Goal: Task Accomplishment & Management: Use online tool/utility

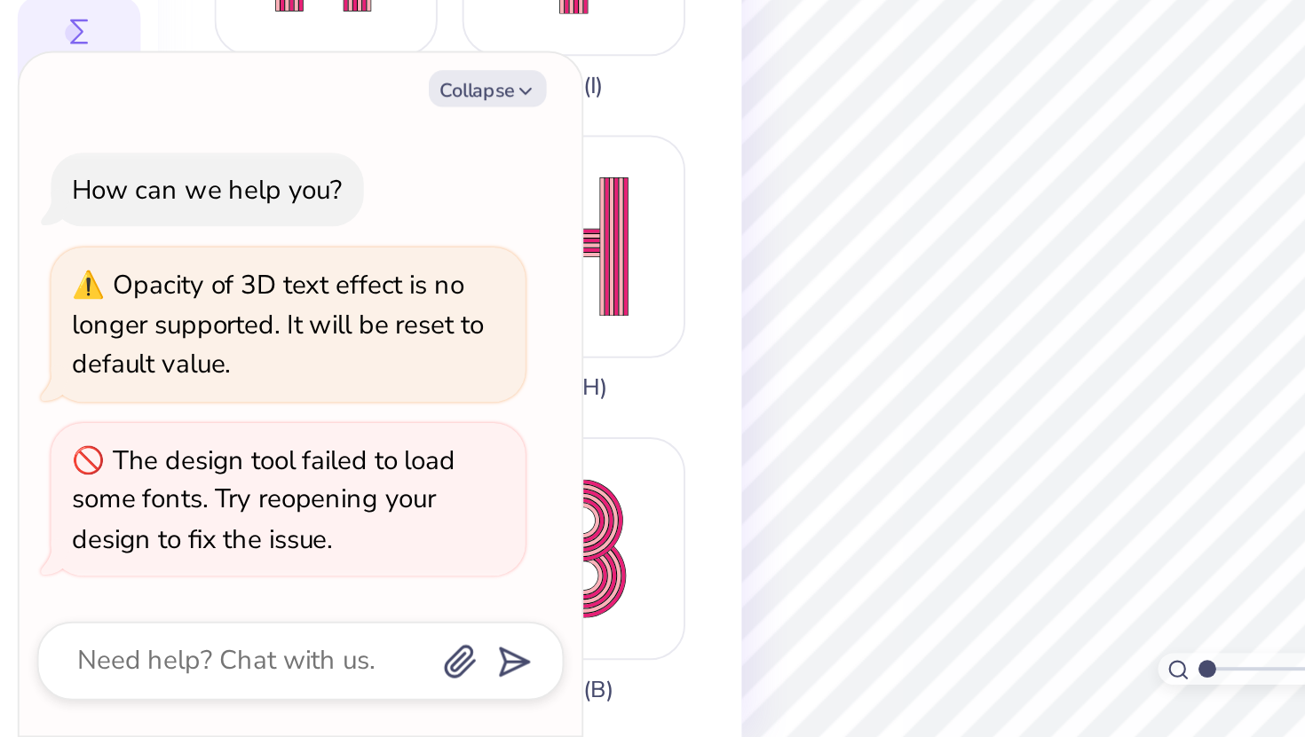
scroll to position [391, 0]
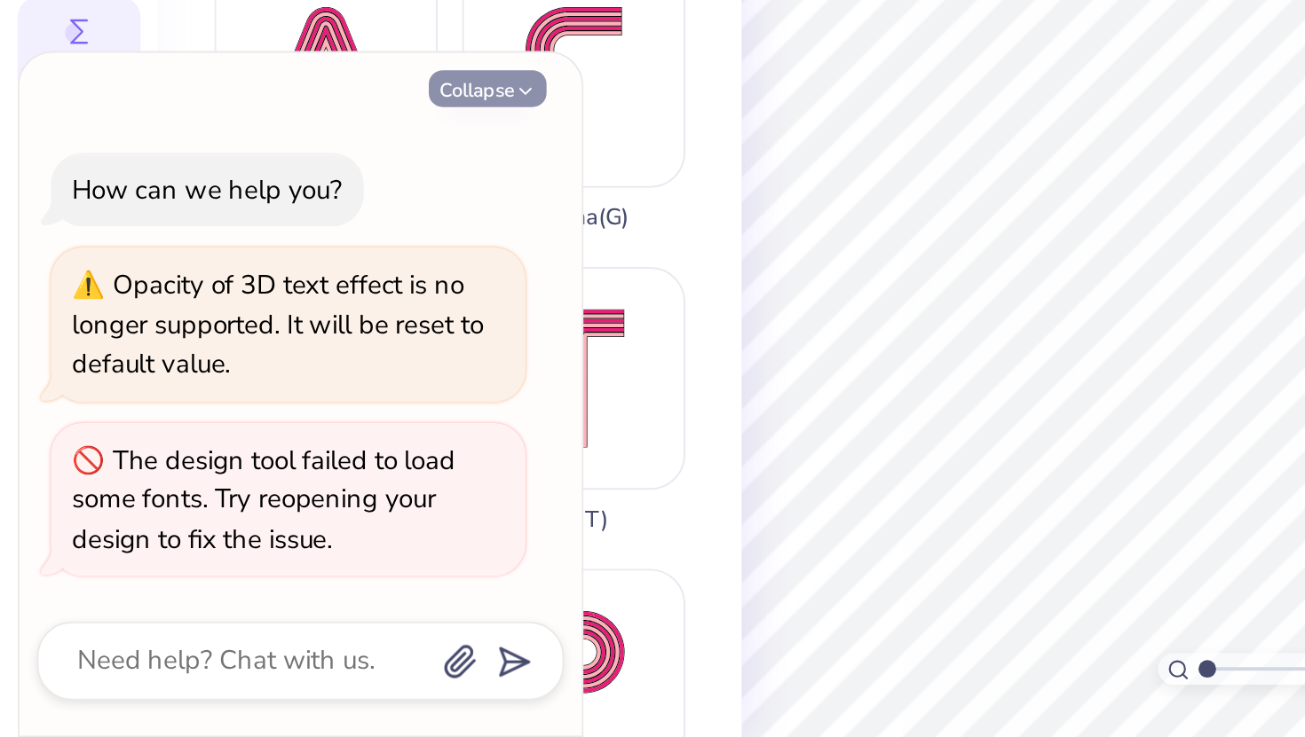
click at [249, 415] on button "Collapse" at bounding box center [246, 409] width 59 height 19
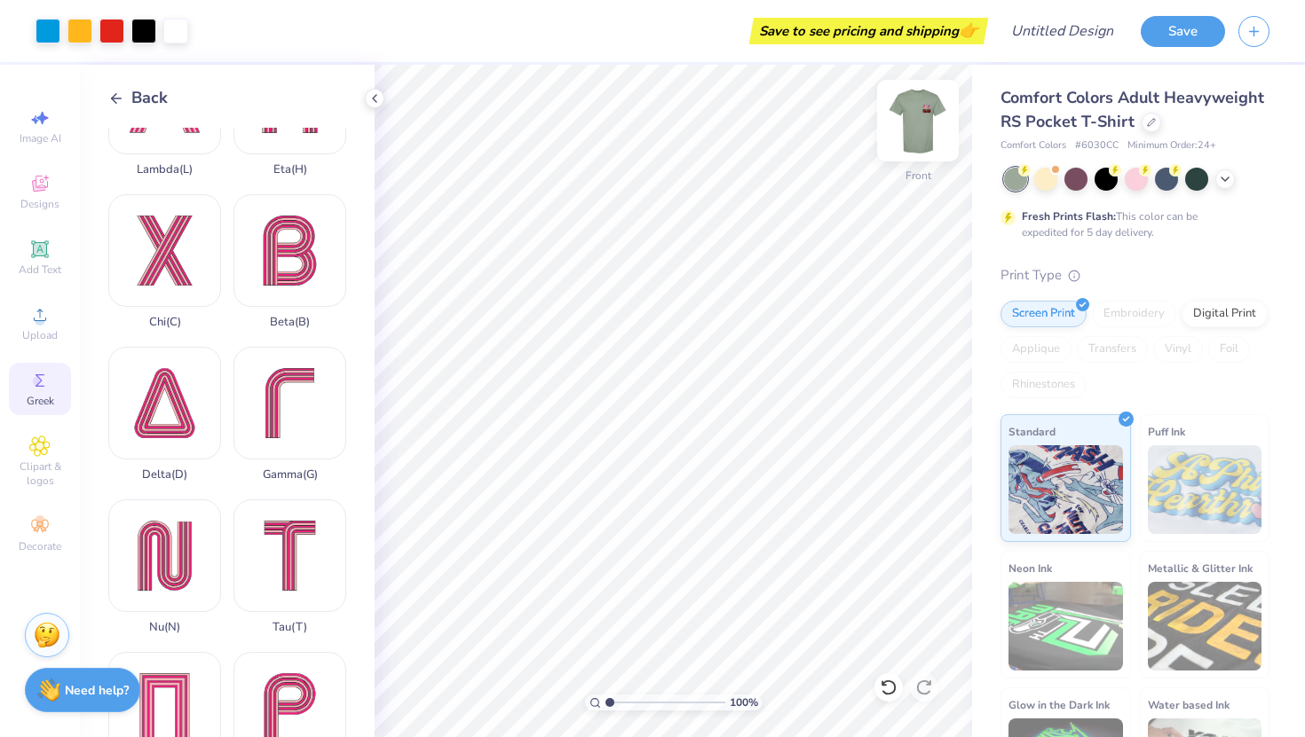
click at [903, 134] on img at bounding box center [917, 120] width 71 height 71
click at [936, 122] on div at bounding box center [918, 121] width 82 height 82
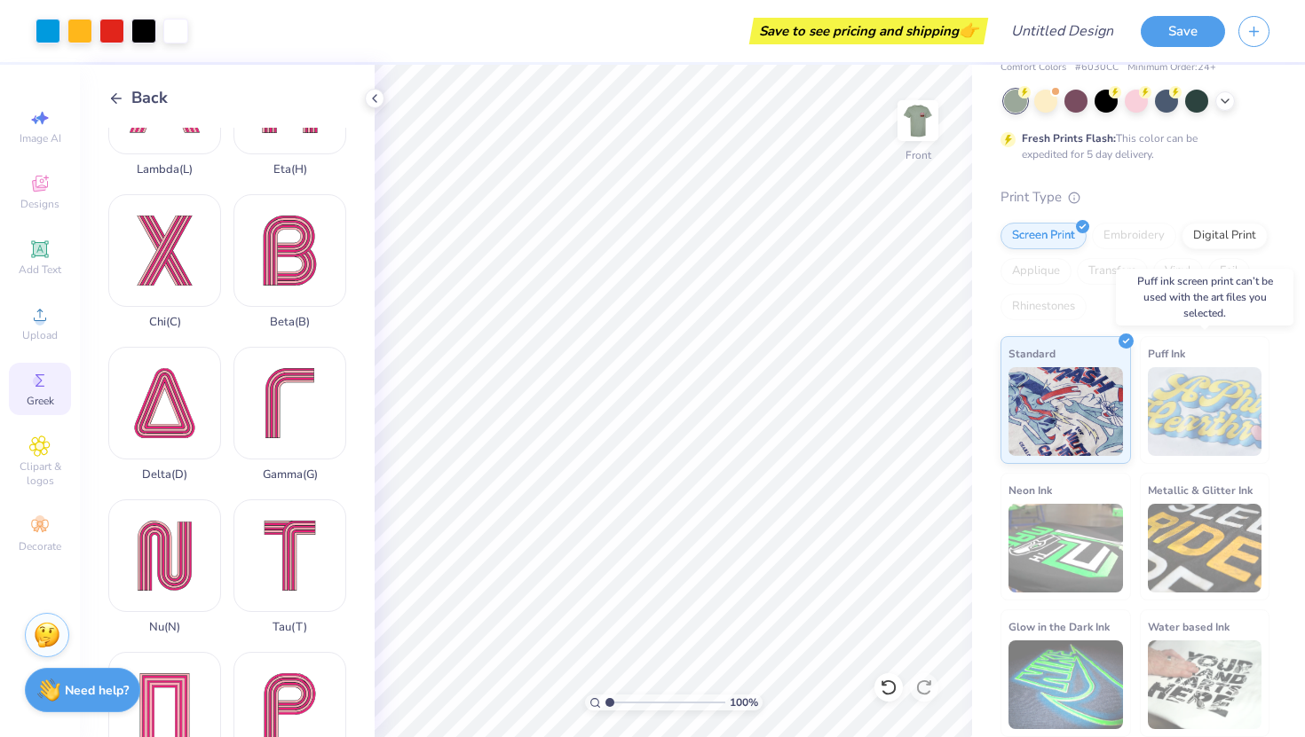
scroll to position [0, 0]
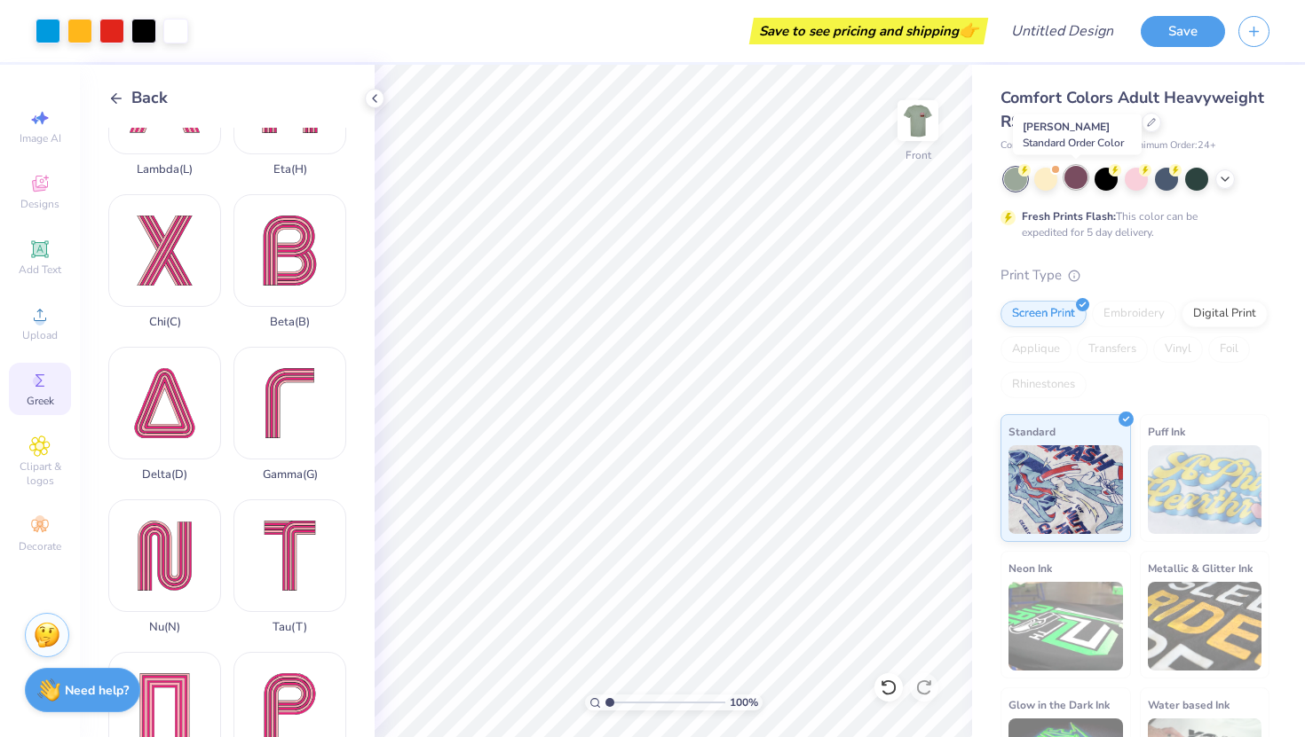
click at [1070, 177] on div at bounding box center [1075, 177] width 23 height 23
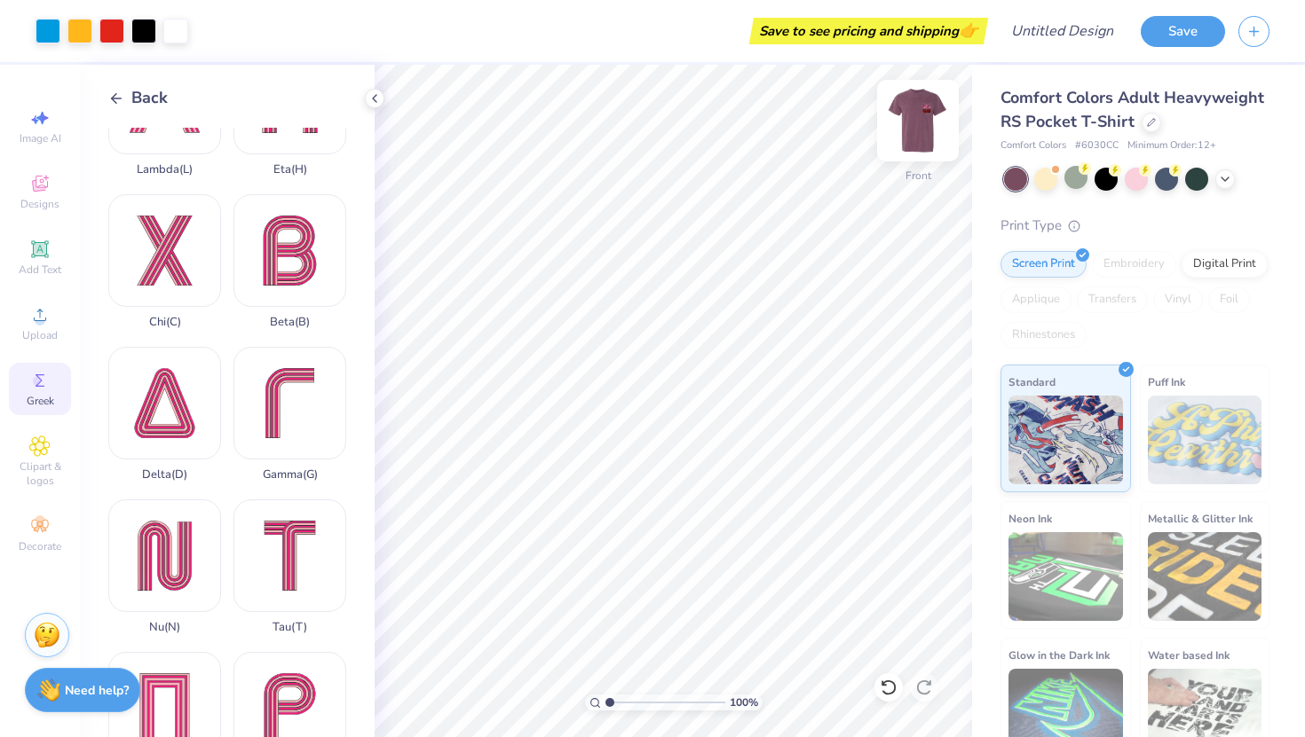
click at [907, 140] on img at bounding box center [917, 120] width 71 height 71
click at [918, 115] on img at bounding box center [917, 120] width 71 height 71
click at [1218, 176] on icon at bounding box center [1225, 177] width 14 height 14
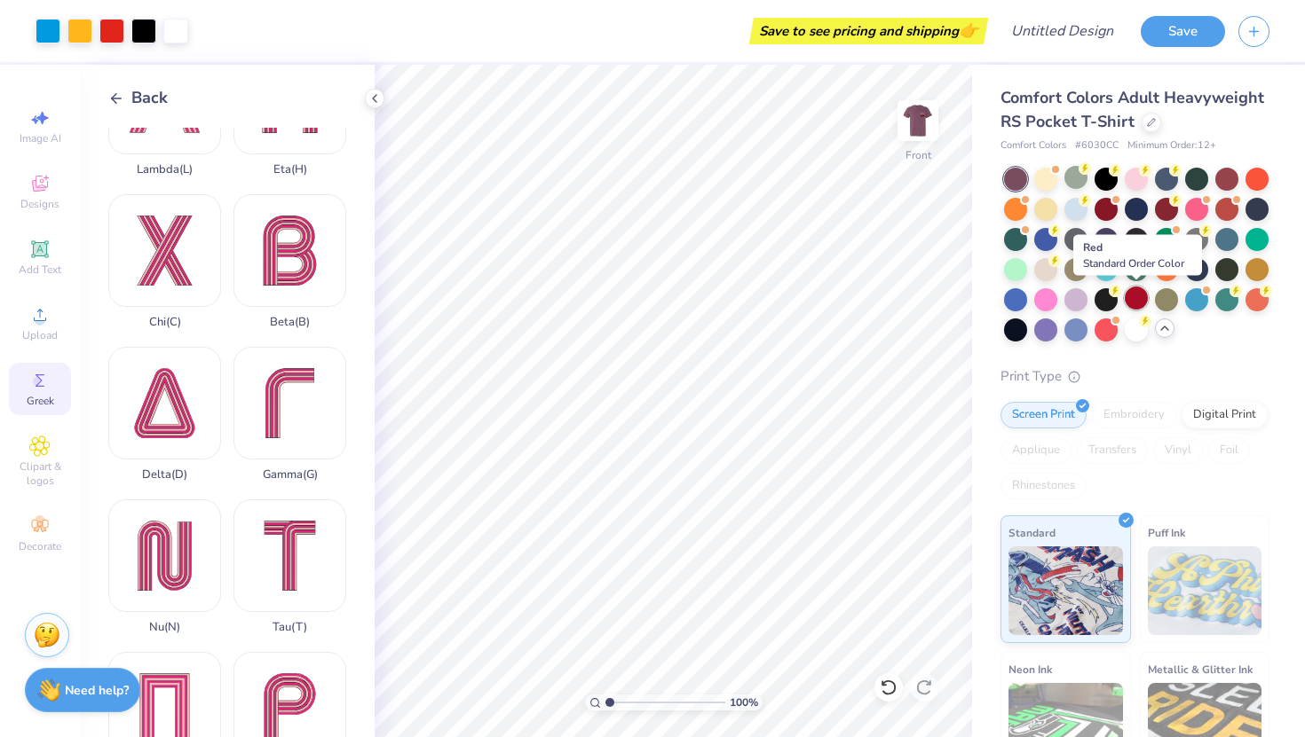
click at [1141, 295] on div at bounding box center [1135, 298] width 23 height 23
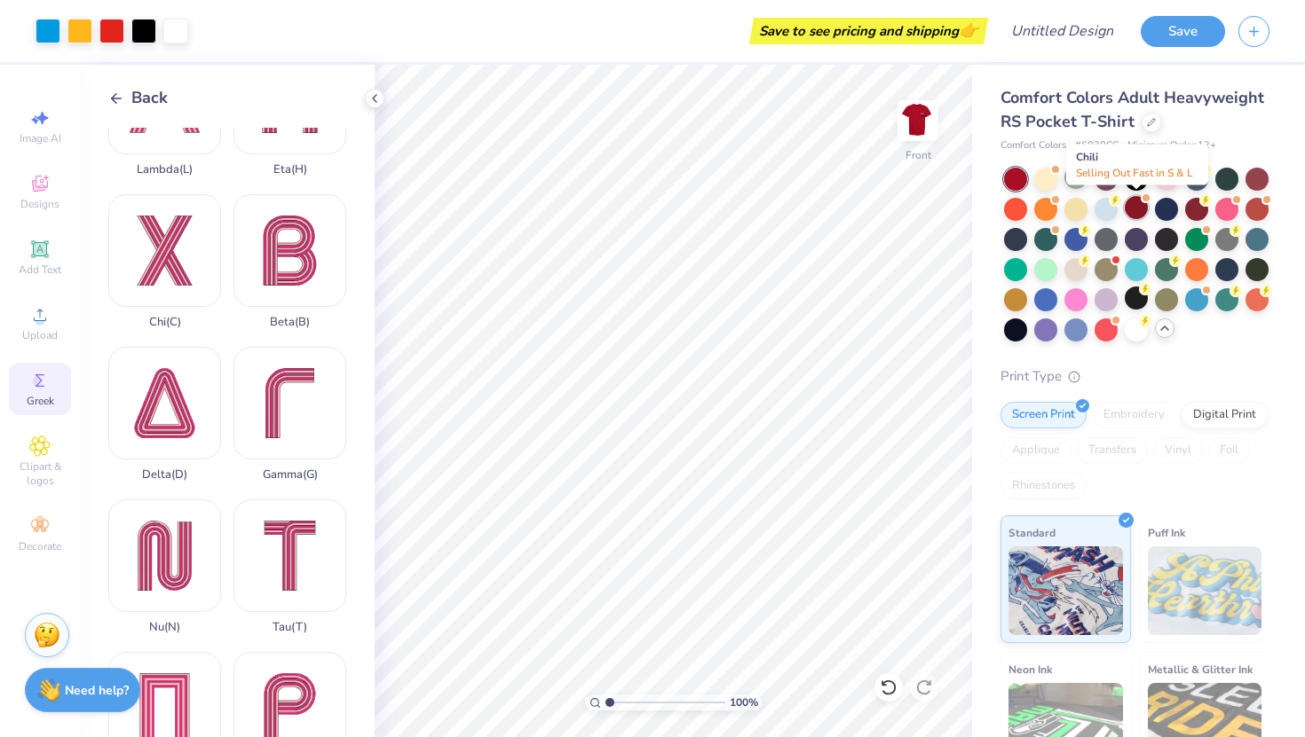
click at [1134, 215] on div at bounding box center [1135, 207] width 23 height 23
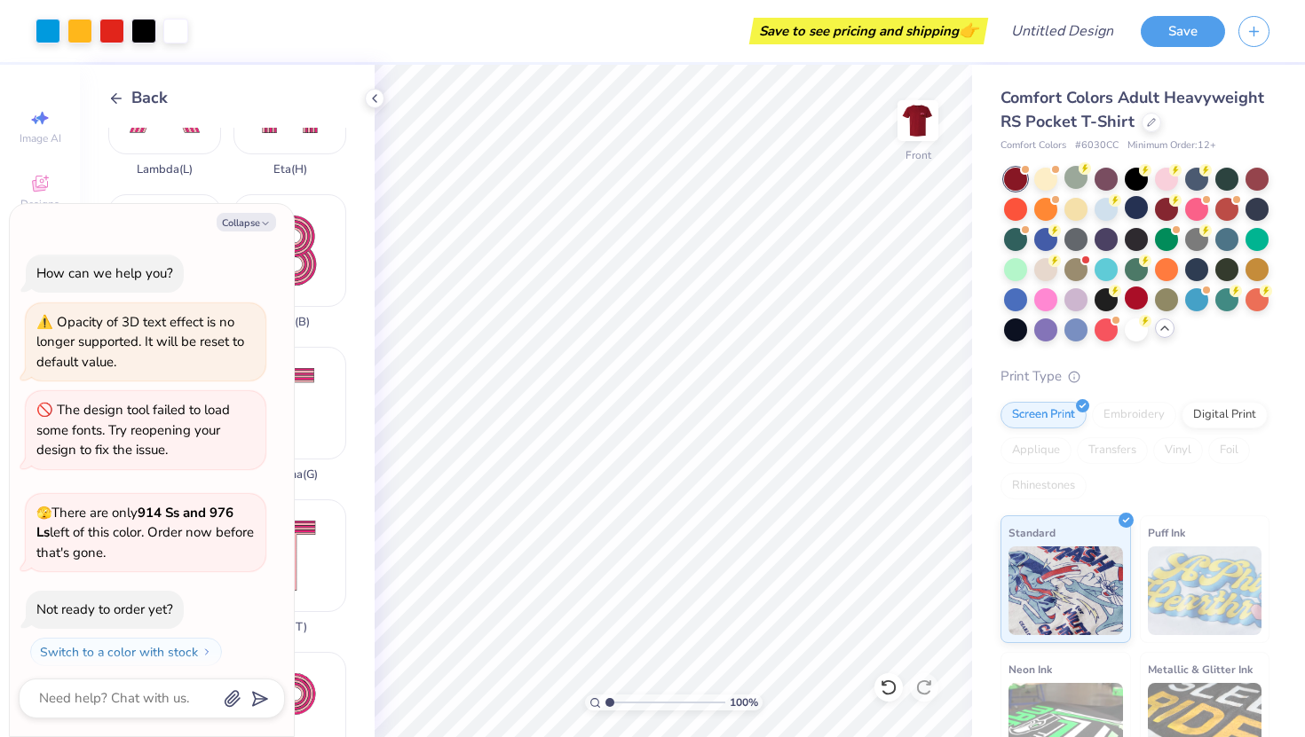
scroll to position [274, 0]
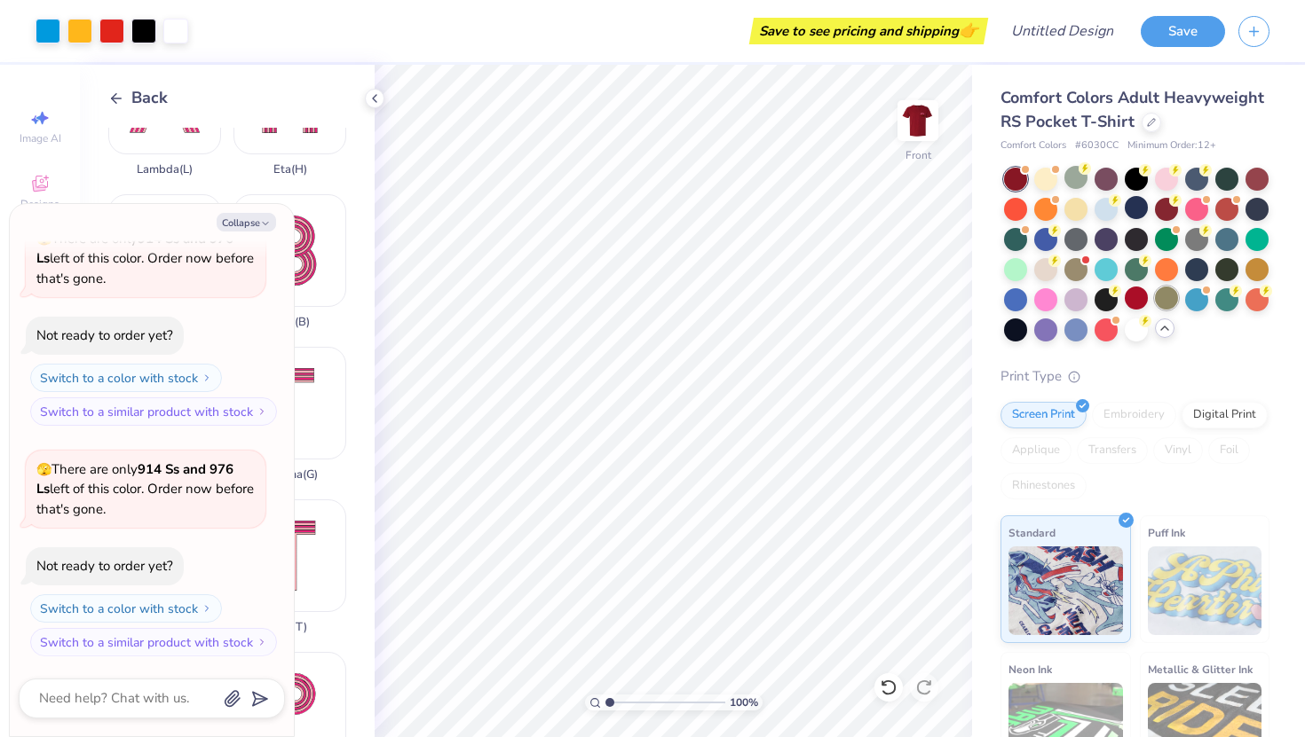
click at [1164, 298] on div at bounding box center [1166, 298] width 23 height 23
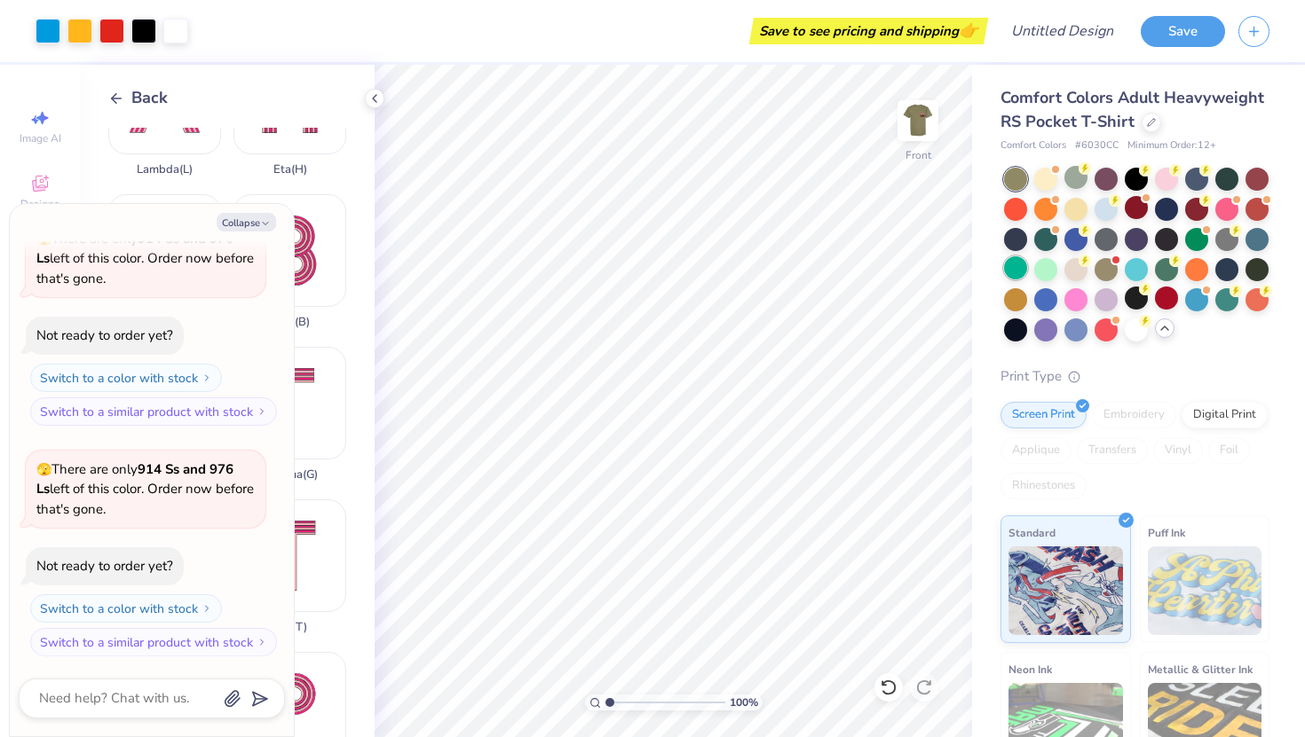
click at [1024, 269] on div at bounding box center [1015, 267] width 23 height 23
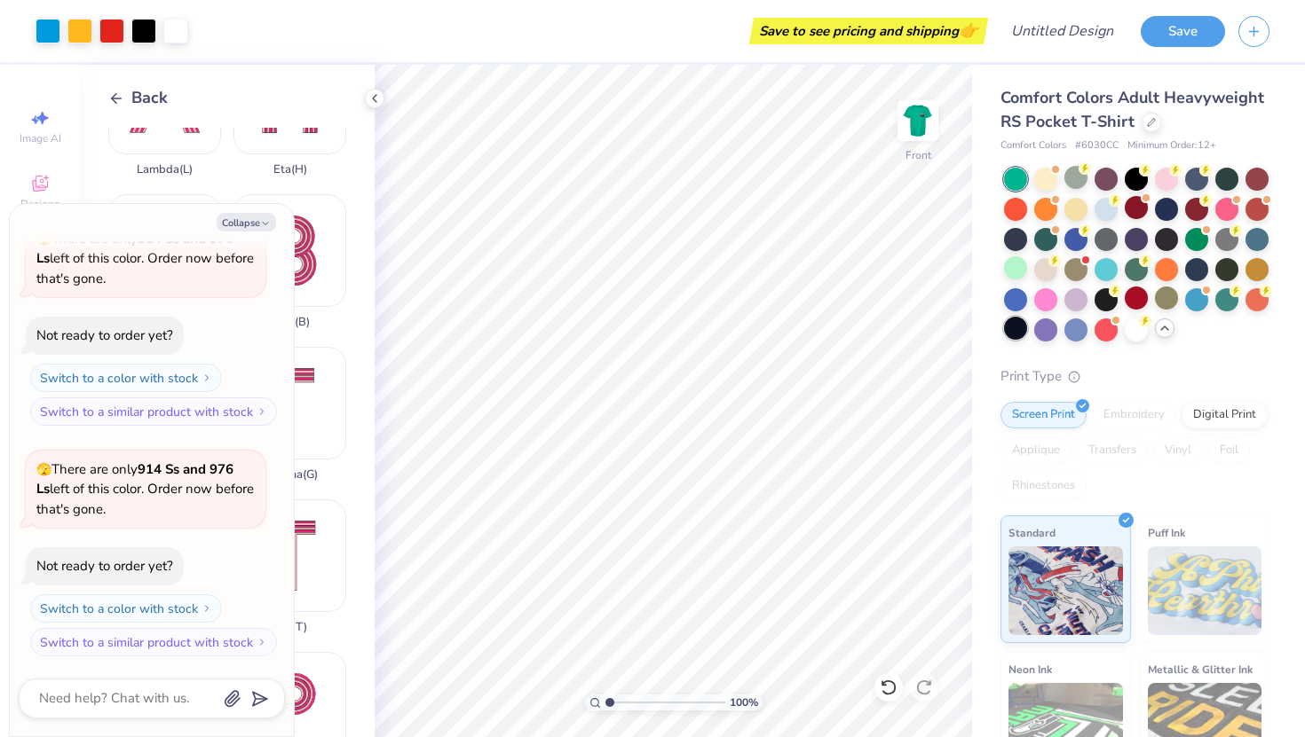
click at [1018, 329] on div at bounding box center [1015, 328] width 23 height 23
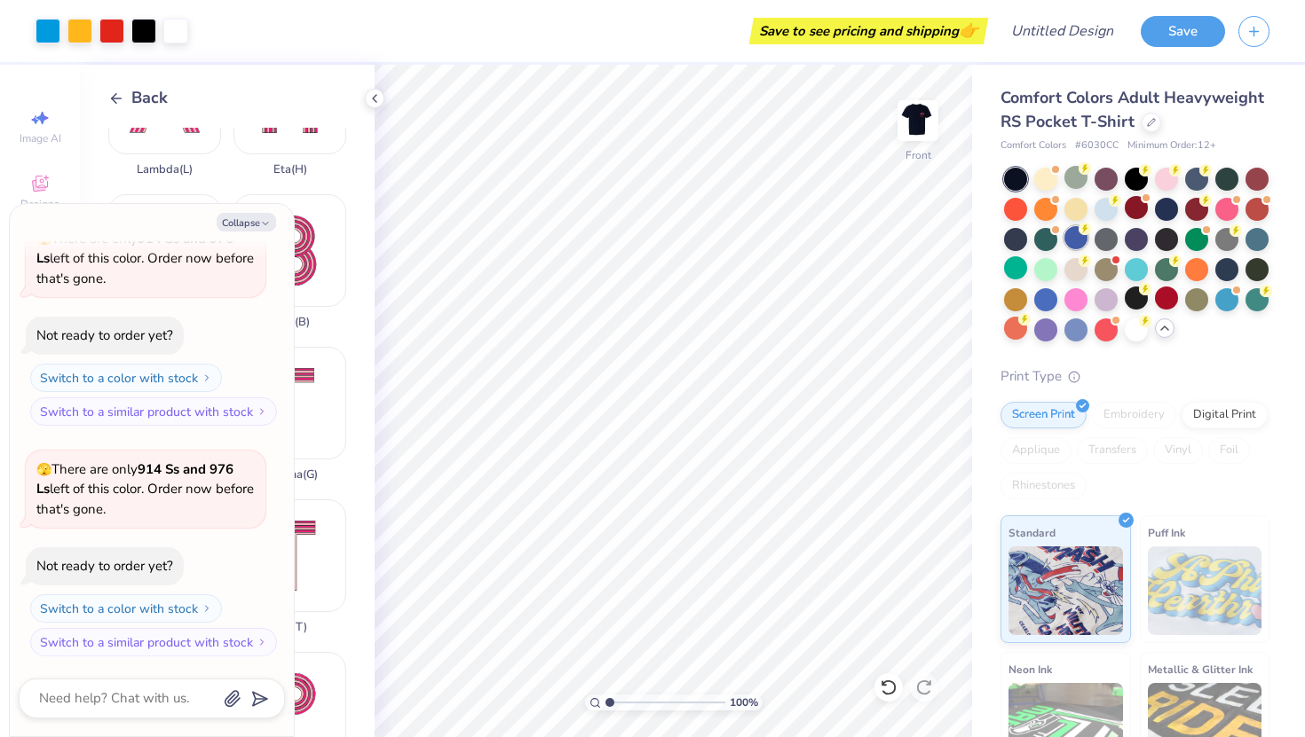
click at [1072, 242] on div at bounding box center [1075, 237] width 23 height 23
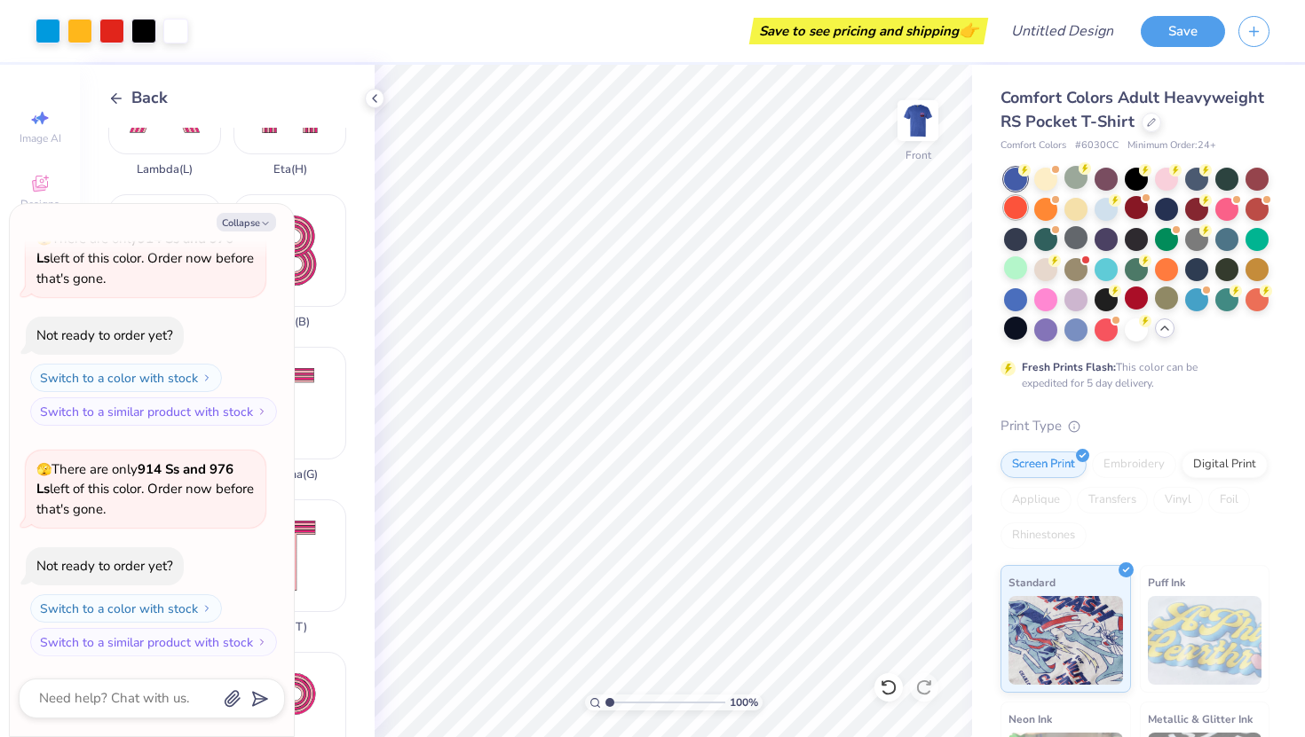
click at [1022, 209] on div at bounding box center [1015, 207] width 23 height 23
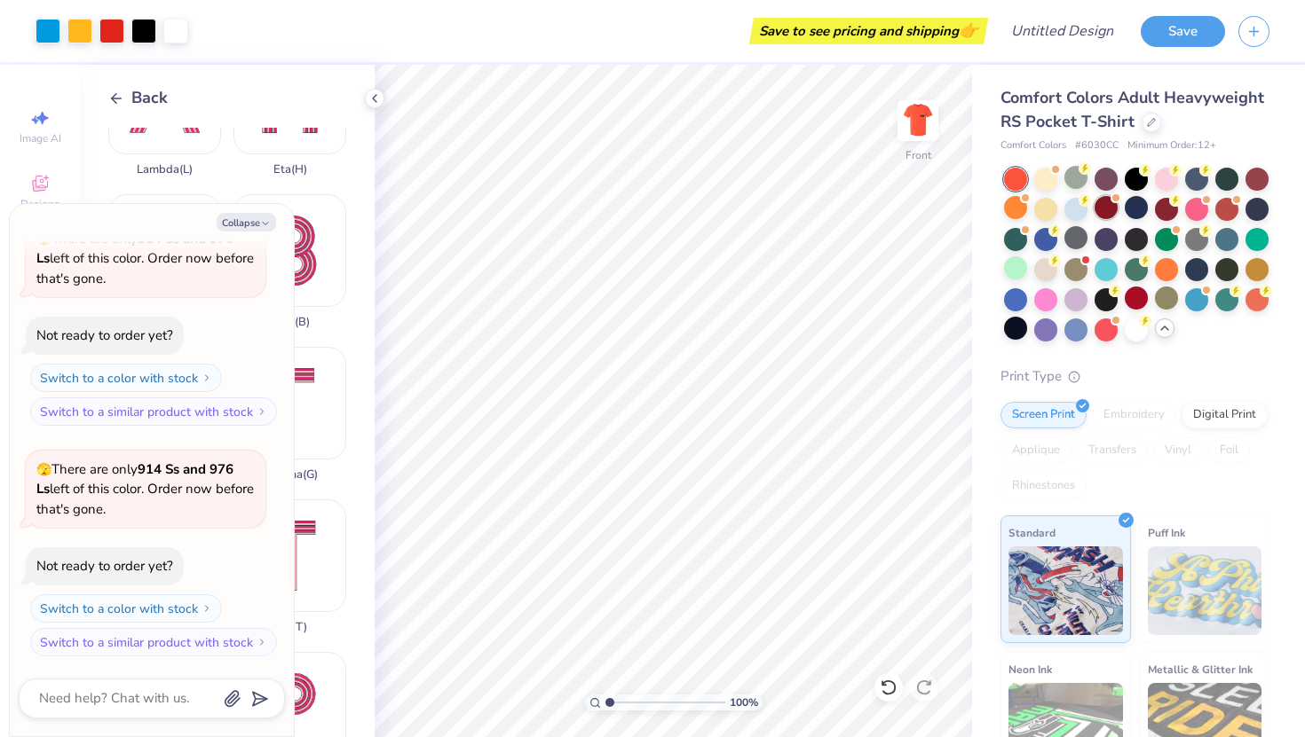
click at [1102, 217] on div at bounding box center [1105, 207] width 23 height 23
click at [1165, 213] on div at bounding box center [1166, 207] width 23 height 23
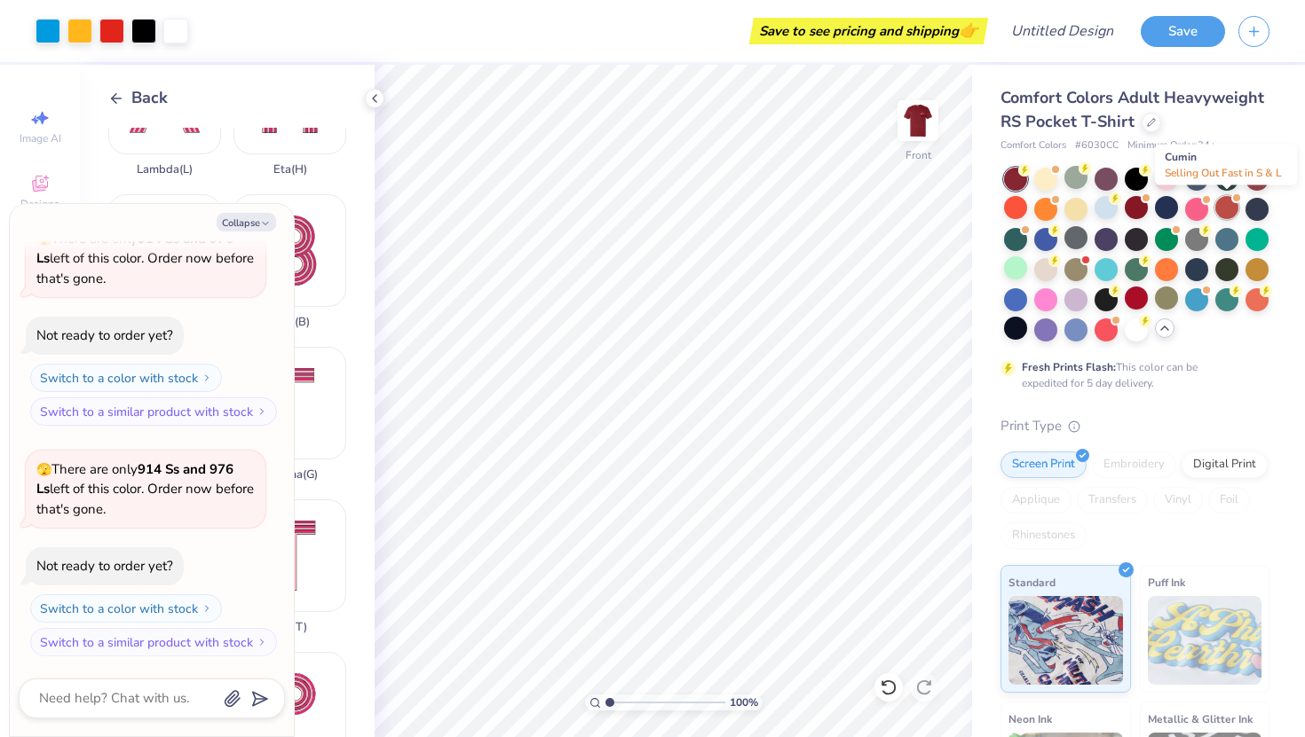
click at [1228, 206] on div at bounding box center [1226, 207] width 23 height 23
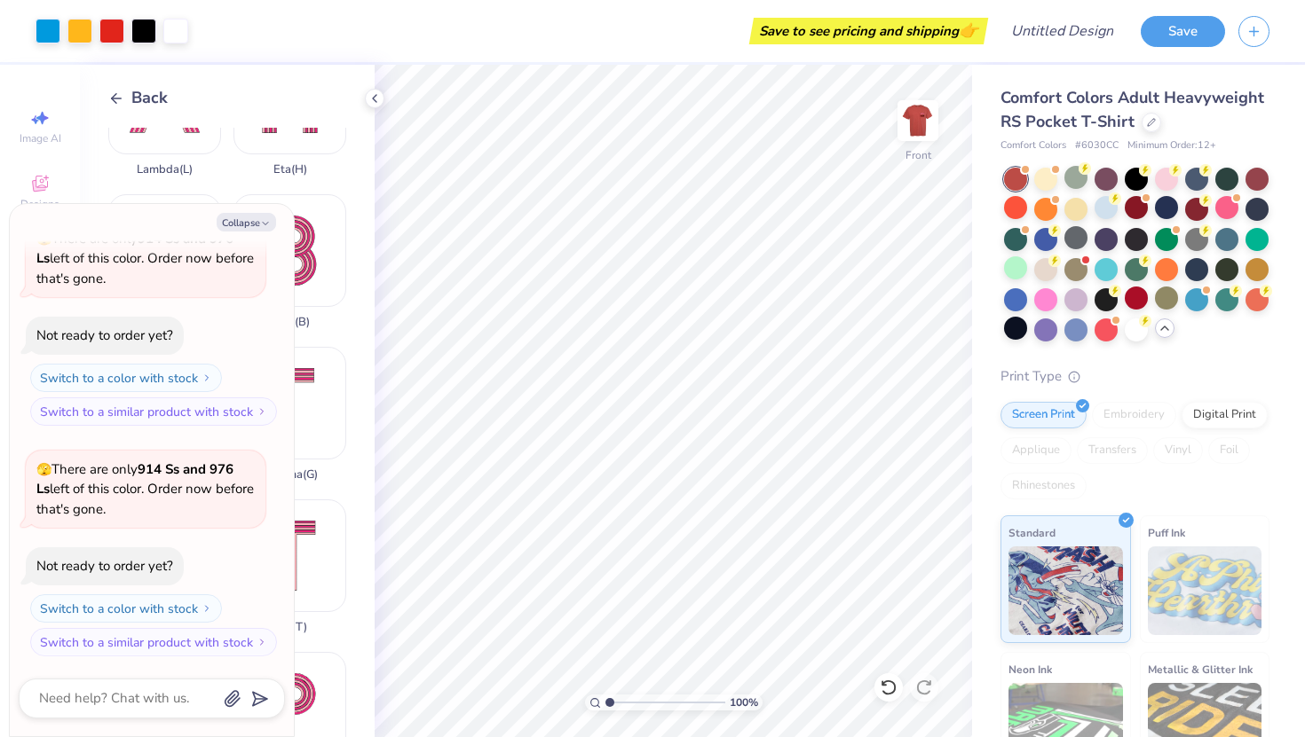
scroll to position [736, 0]
click at [1007, 328] on div at bounding box center [1015, 328] width 23 height 23
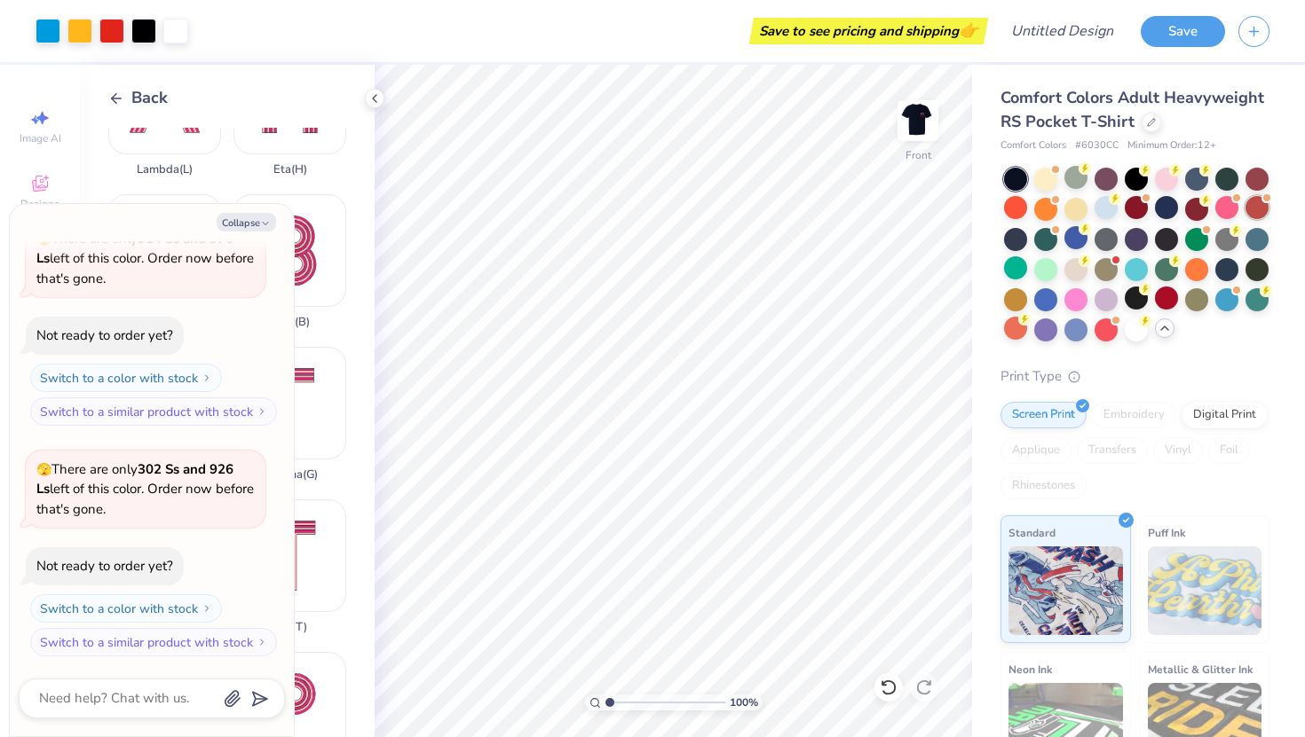
click at [1266, 204] on div at bounding box center [1256, 207] width 23 height 23
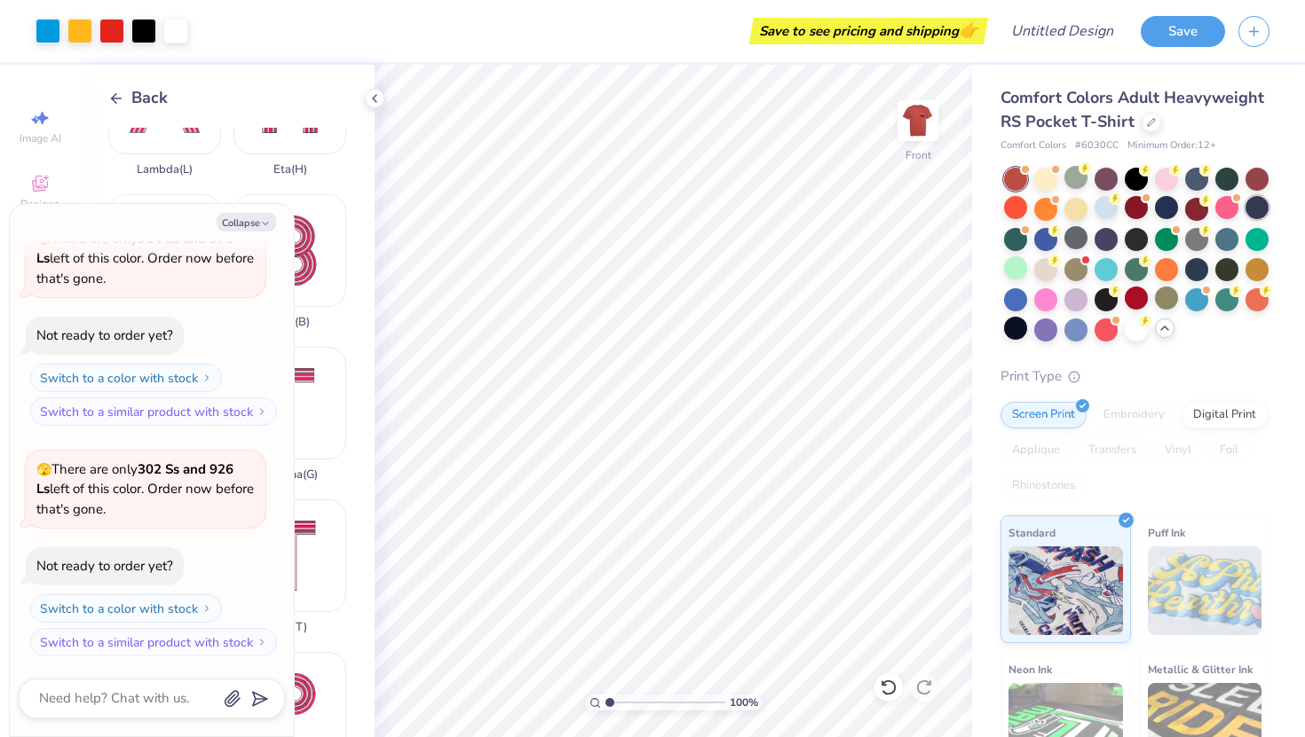
scroll to position [966, 0]
click at [1039, 236] on div at bounding box center [1045, 237] width 23 height 23
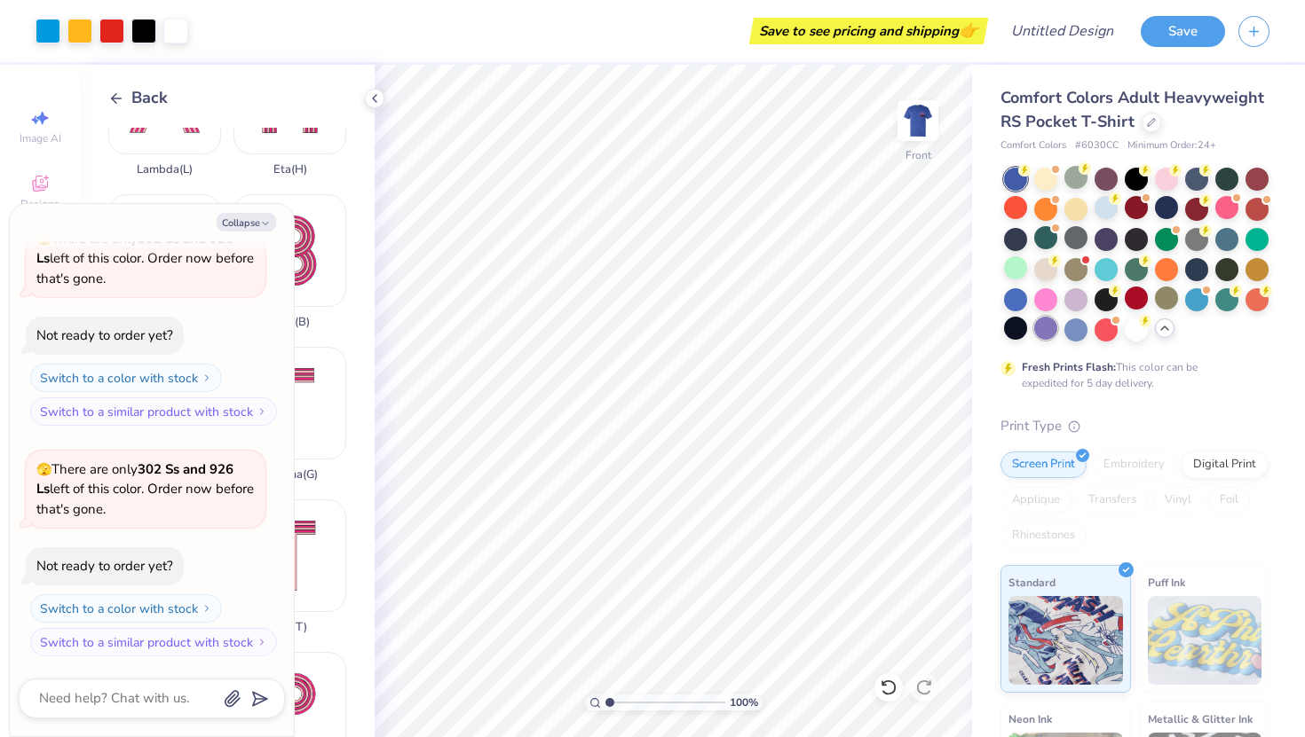
click at [1049, 325] on div at bounding box center [1045, 328] width 23 height 23
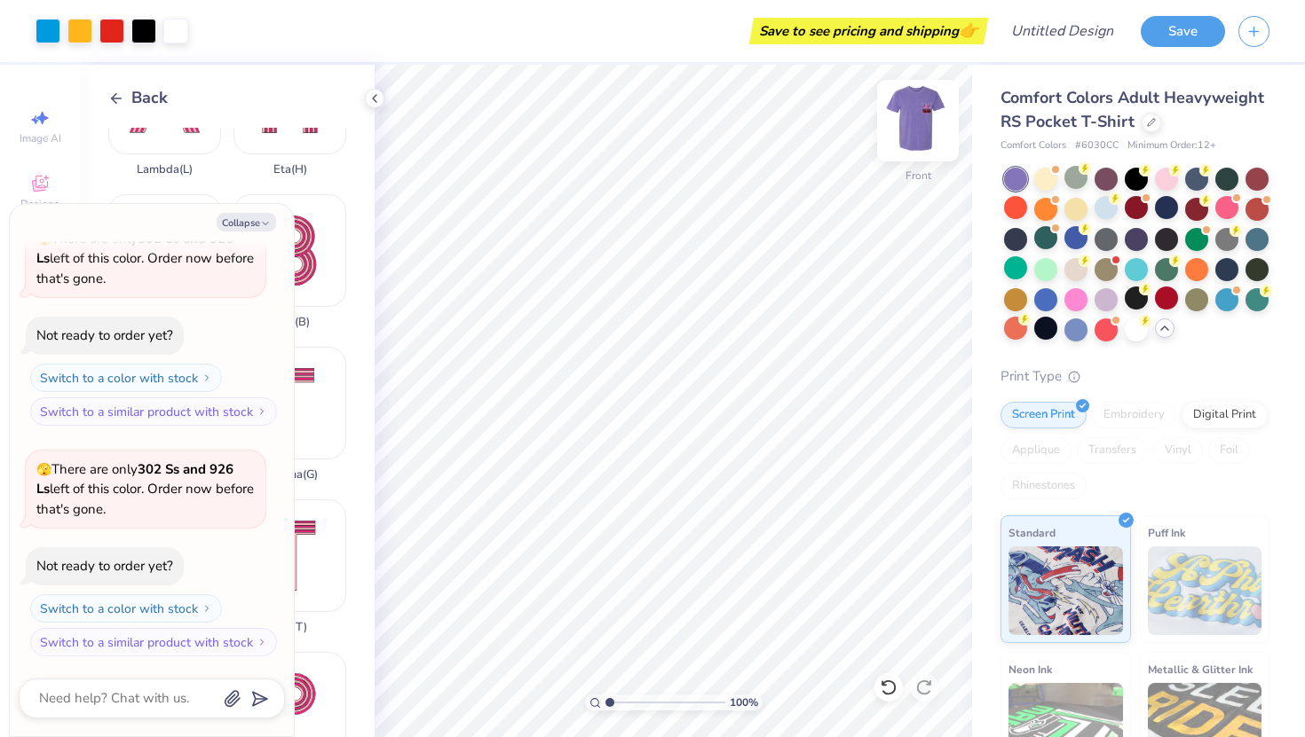
click at [906, 119] on img at bounding box center [917, 120] width 71 height 71
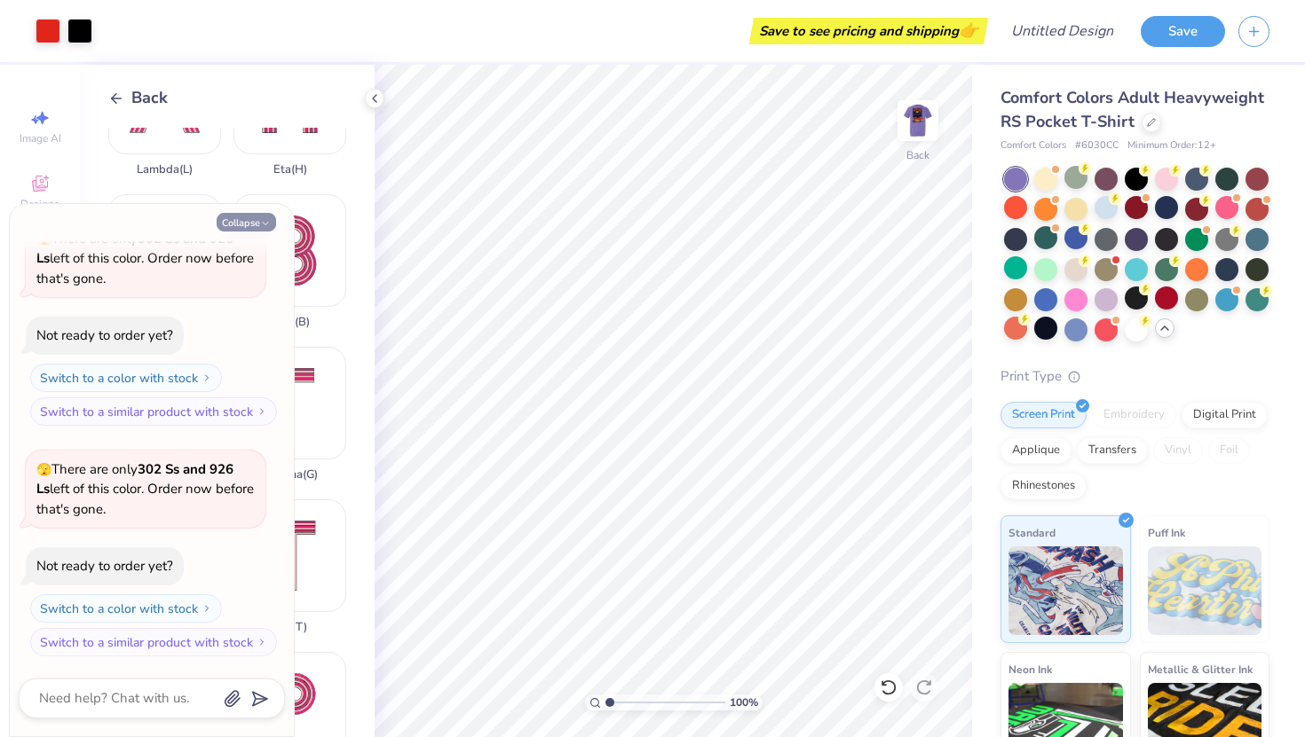
click at [243, 220] on button "Collapse" at bounding box center [246, 222] width 59 height 19
type textarea "x"
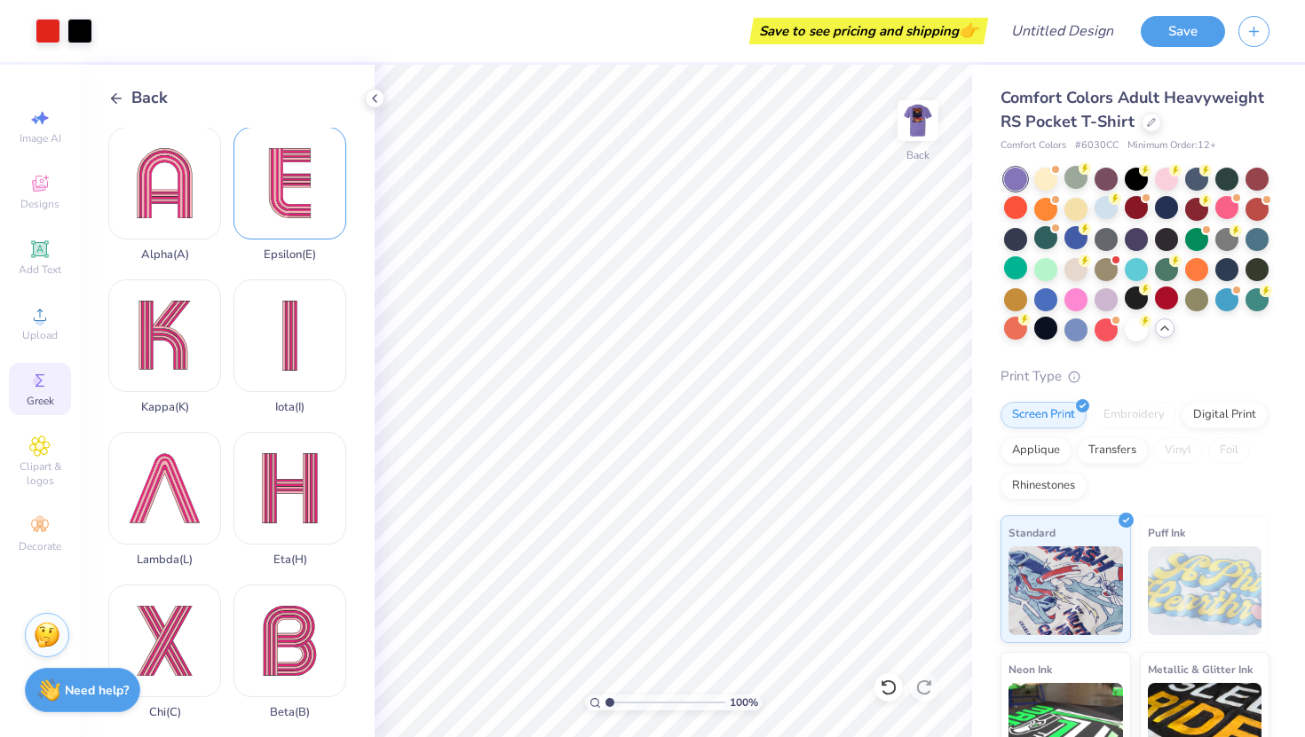
scroll to position [0, 0]
click at [120, 99] on icon at bounding box center [116, 99] width 16 height 16
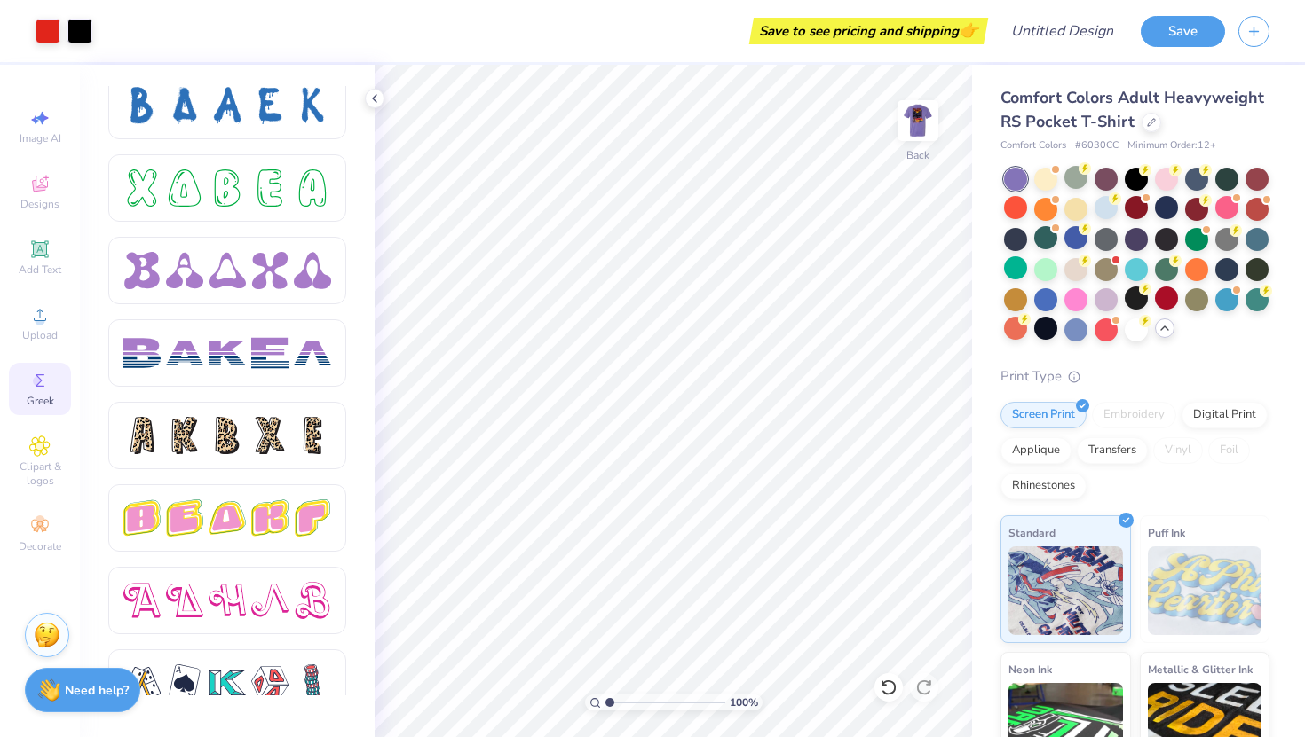
scroll to position [2669, 0]
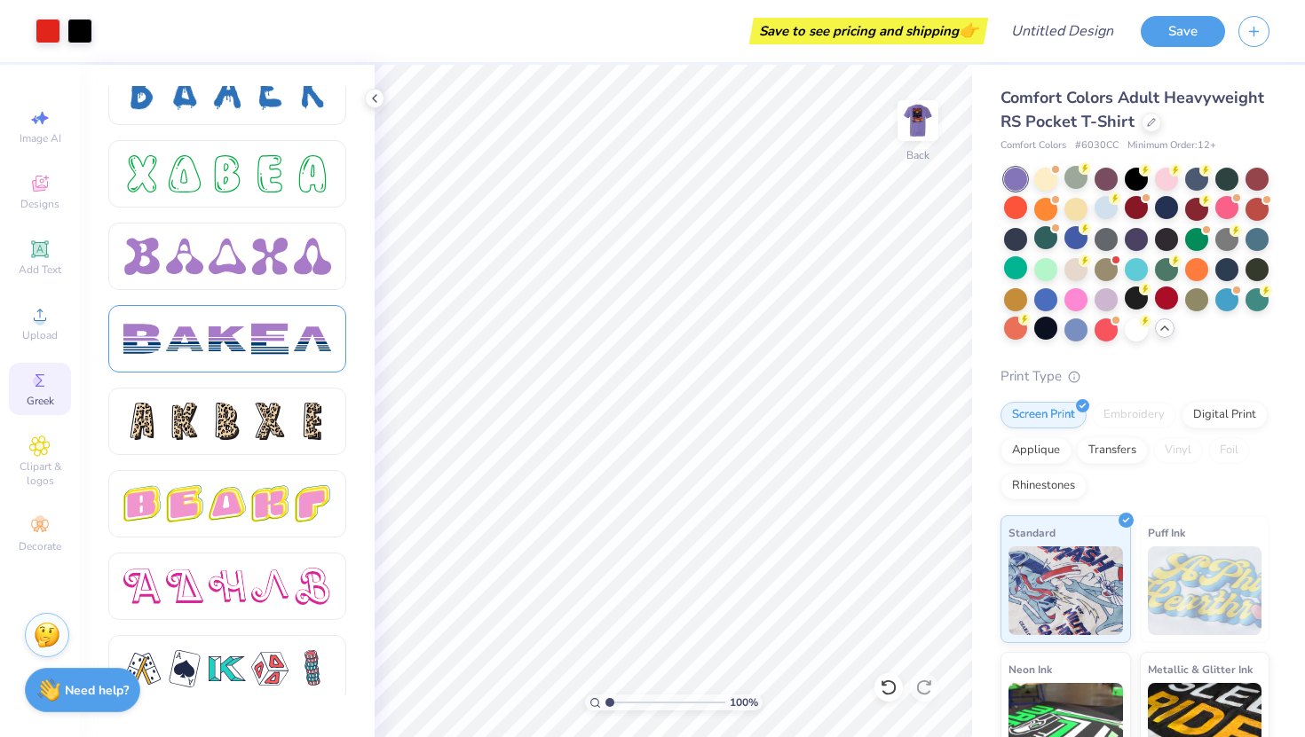
click at [219, 330] on div at bounding box center [227, 338] width 37 height 37
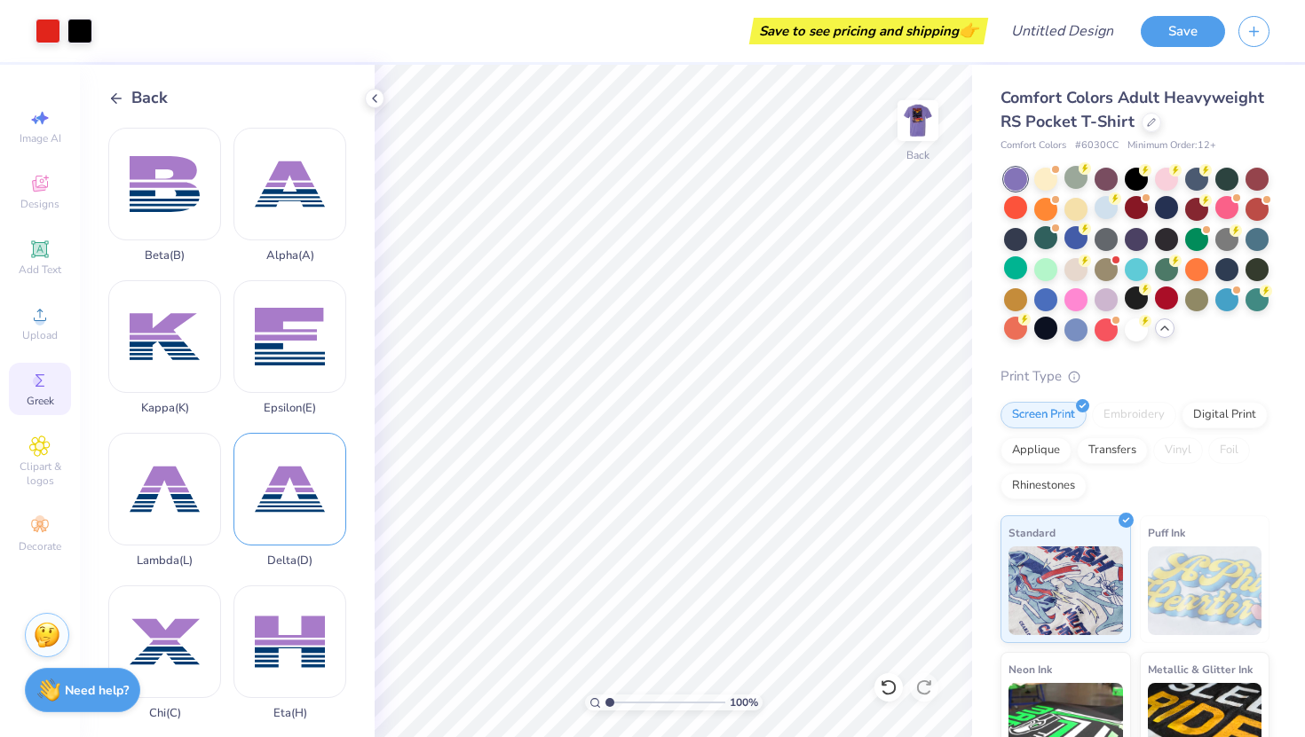
click at [312, 487] on div "Delta ( D )" at bounding box center [289, 500] width 113 height 135
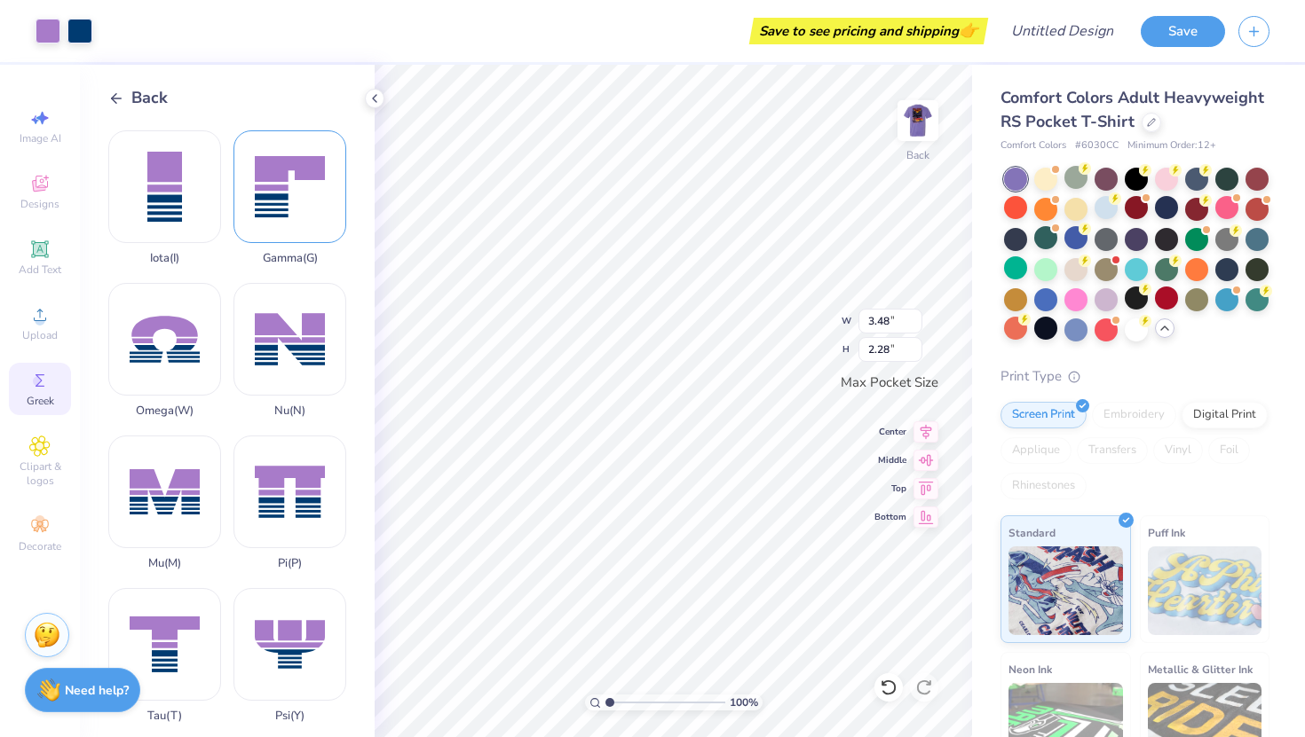
scroll to position [628, 0]
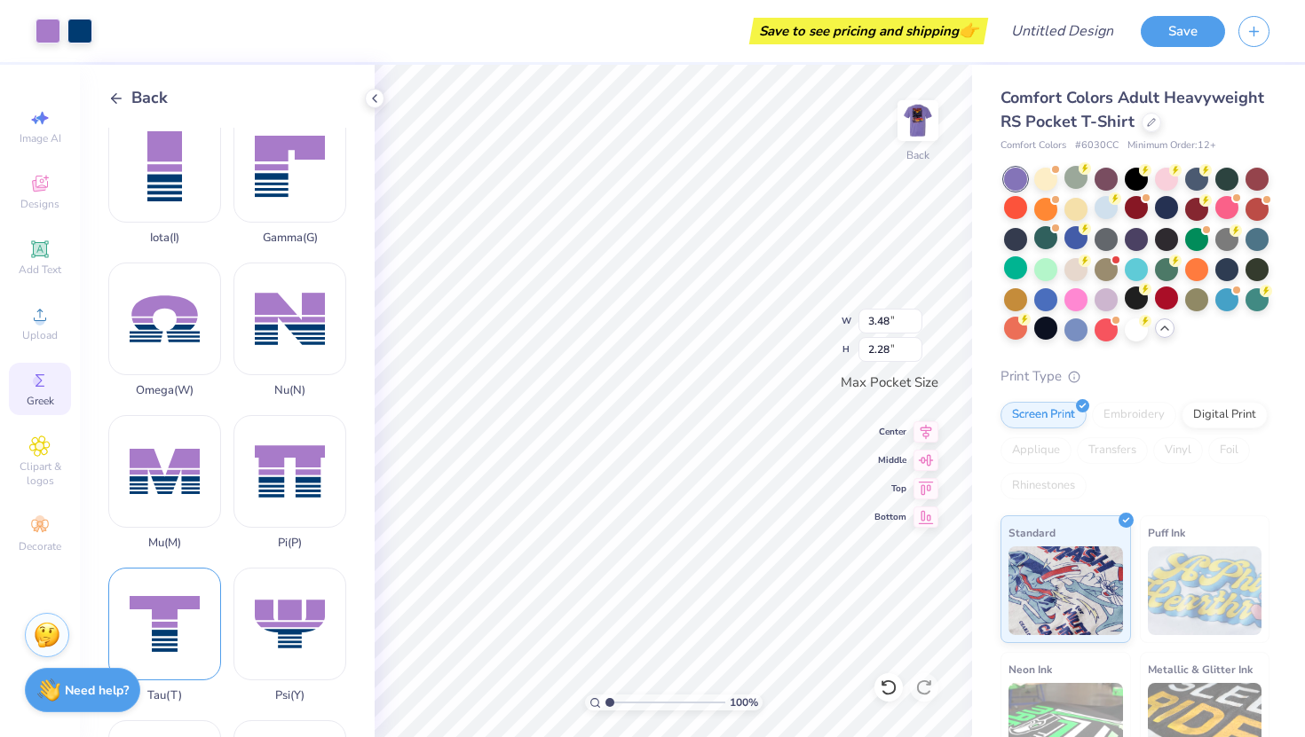
click at [166, 643] on div "Tau ( T )" at bounding box center [164, 635] width 113 height 135
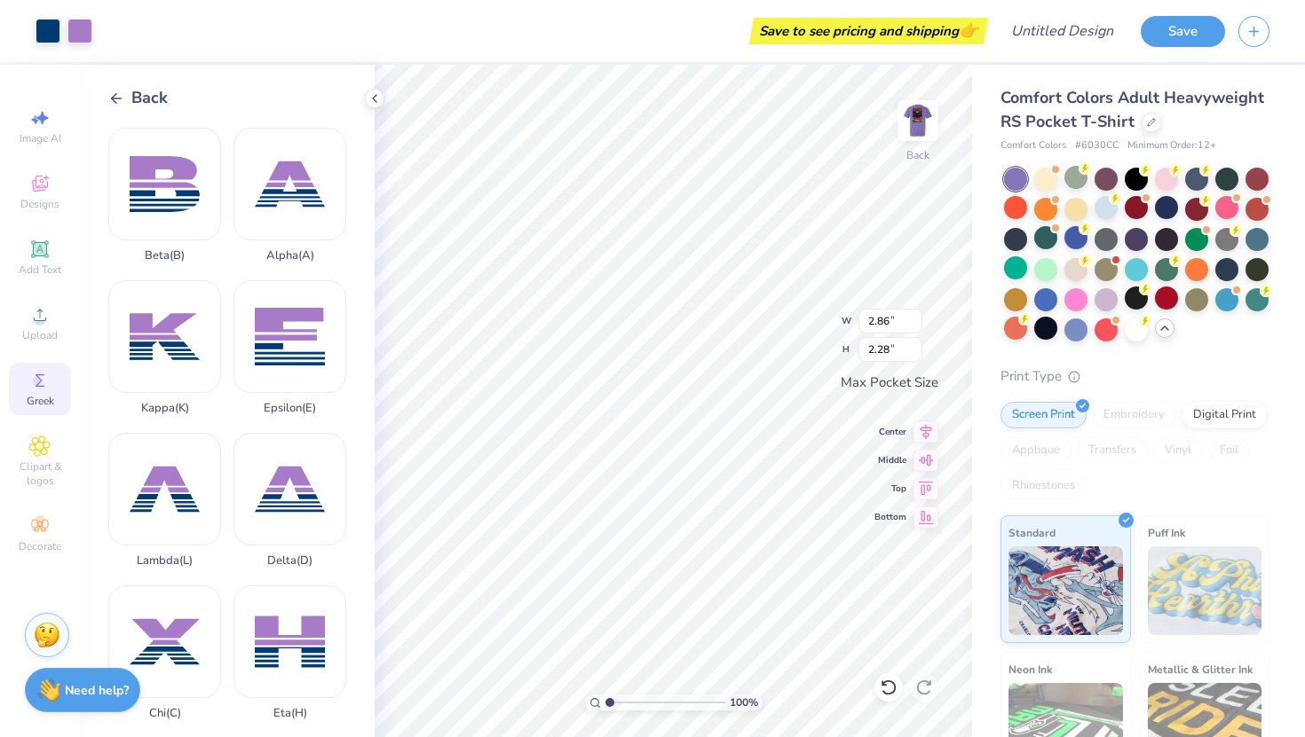
scroll to position [8, 0]
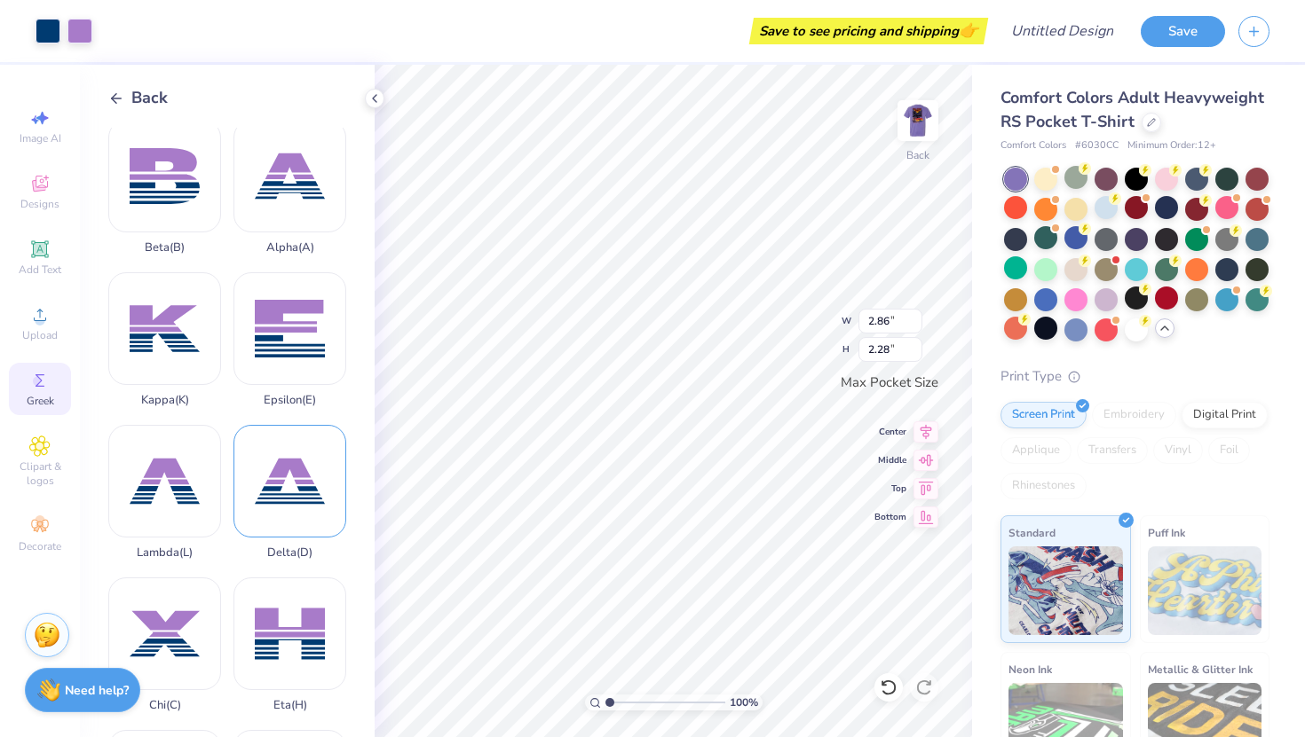
click at [294, 462] on div "Delta ( D )" at bounding box center [289, 492] width 113 height 135
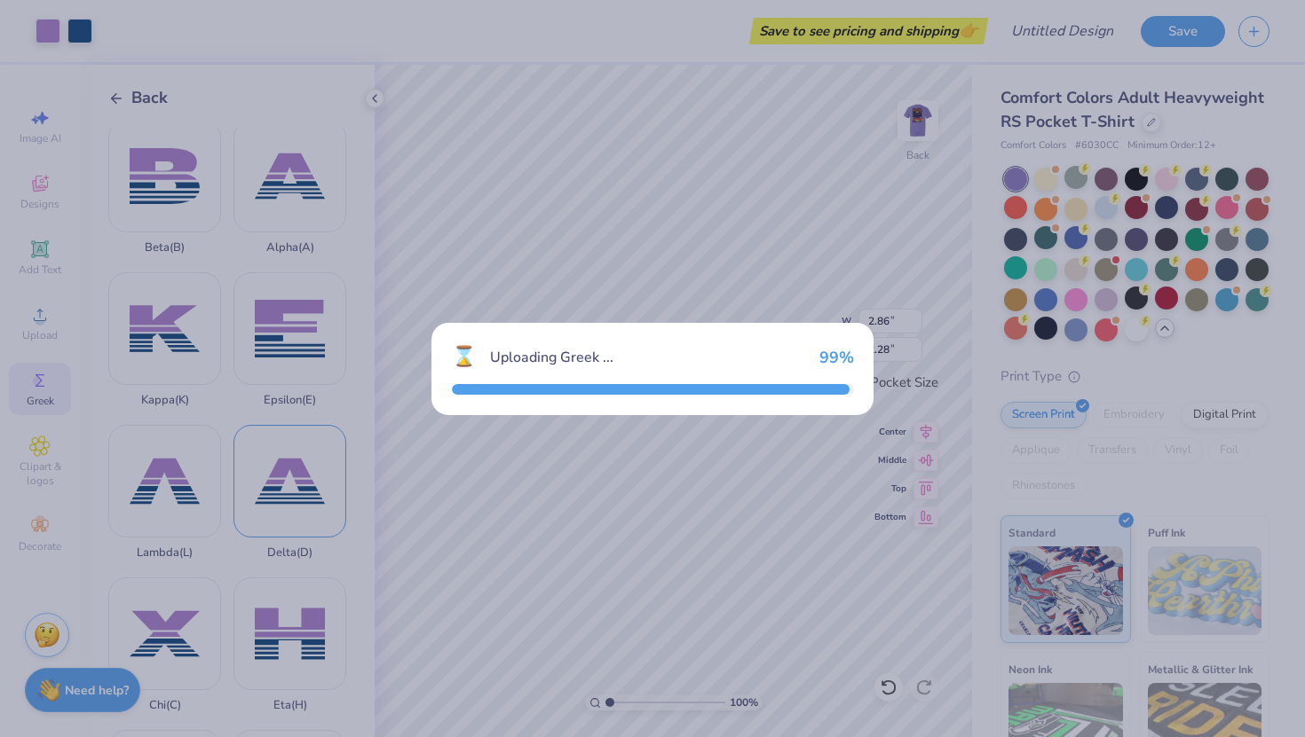
type input "3.48"
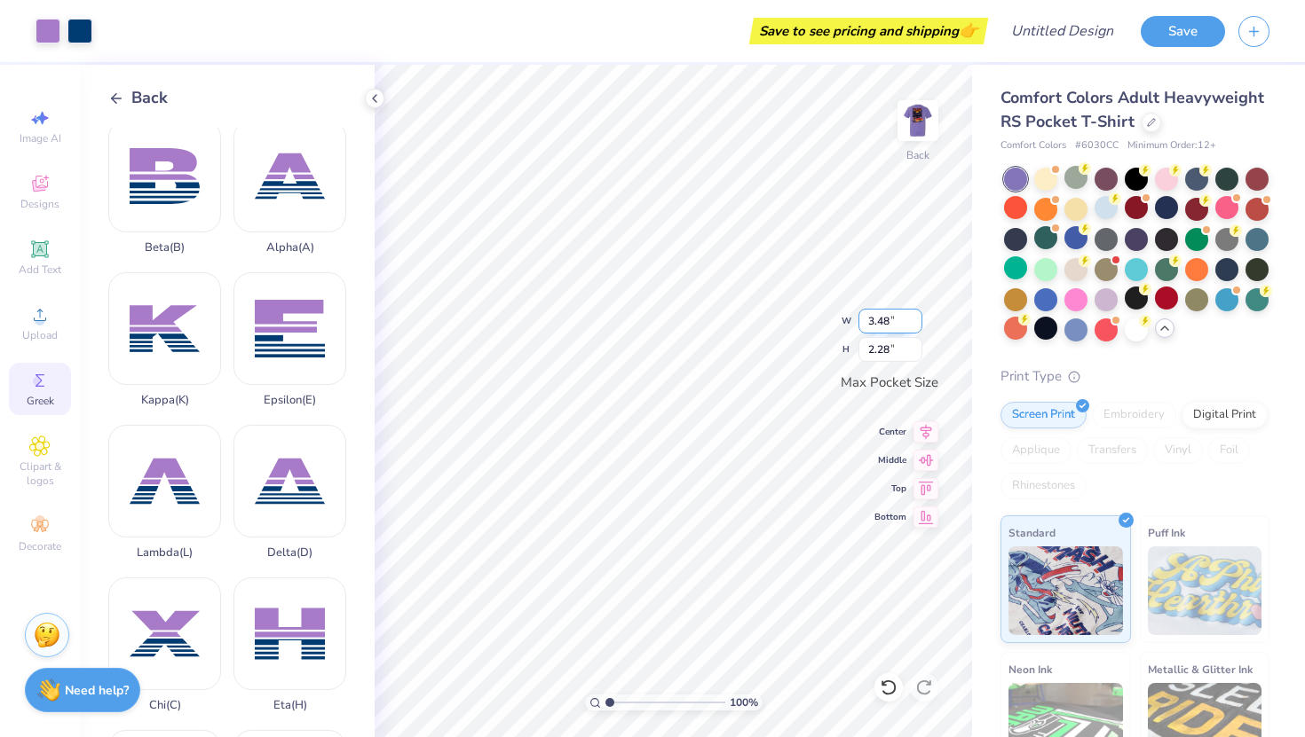
click at [747, 324] on div "100 % Back W 3.48 3.48 " H 2.28 2.28 " Max Pocket Size Center Middle Top Bottom" at bounding box center [673, 401] width 597 height 673
click at [882, 323] on input "3.48" at bounding box center [890, 321] width 64 height 25
type input "1.00"
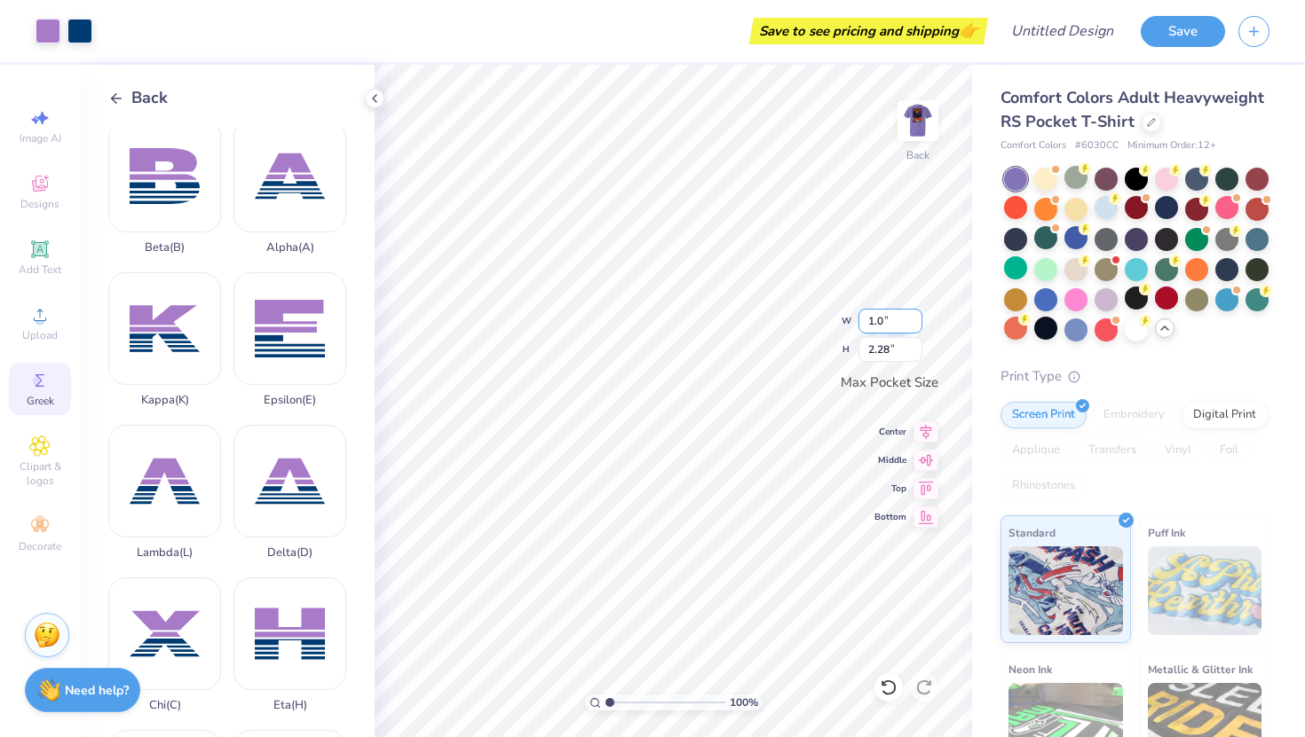
type input "0.65"
type input "2.86"
type input "2.28"
click at [885, 323] on input "2.86" at bounding box center [890, 321] width 64 height 25
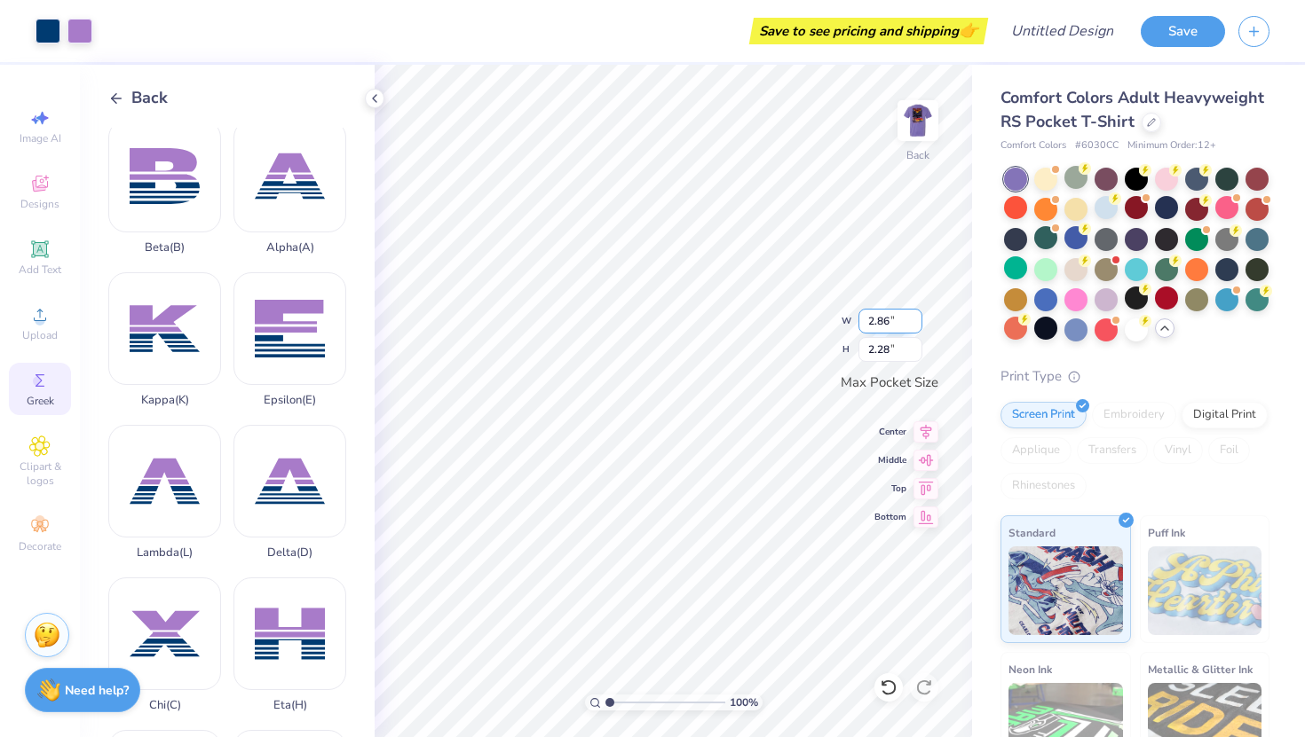
click at [885, 323] on input "2.86" at bounding box center [890, 321] width 64 height 25
type input "1.00"
type input "0.79"
type input "3.48"
type input "2.28"
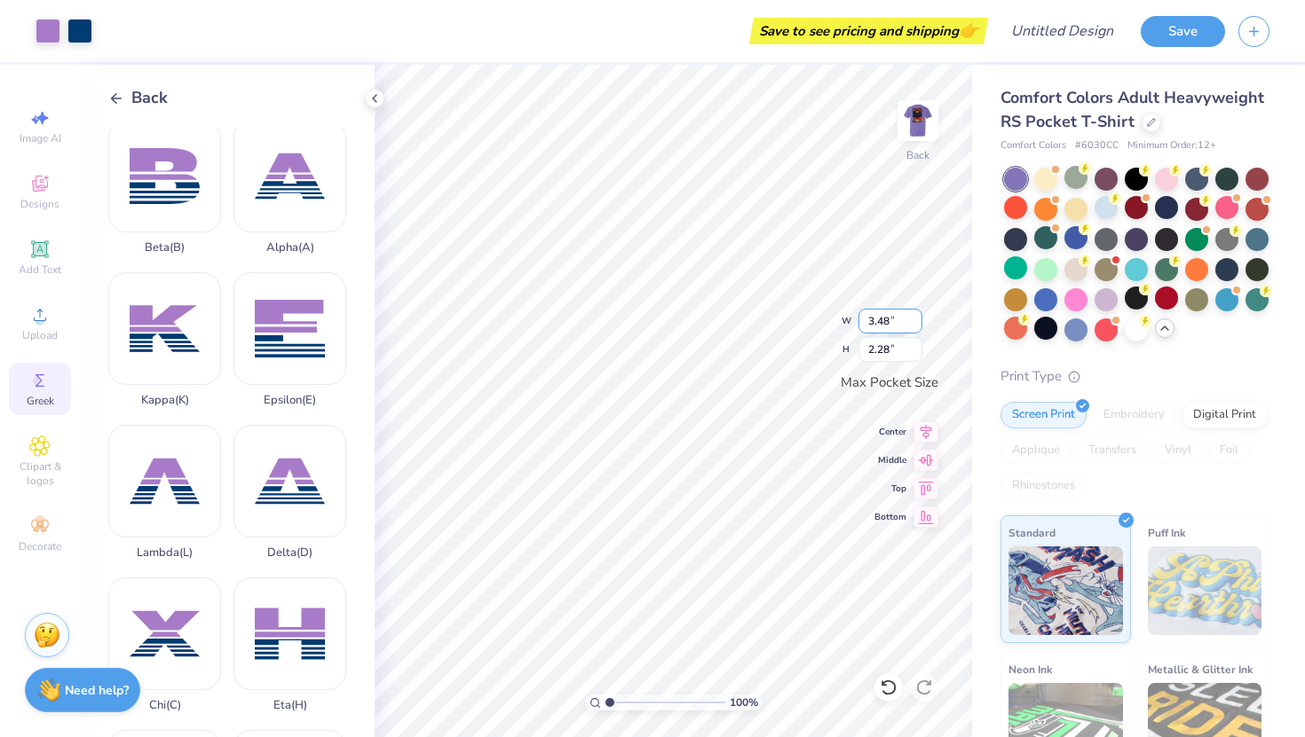
click at [889, 325] on input "3.48" at bounding box center [890, 321] width 64 height 25
type input "1.00"
type input "0.65"
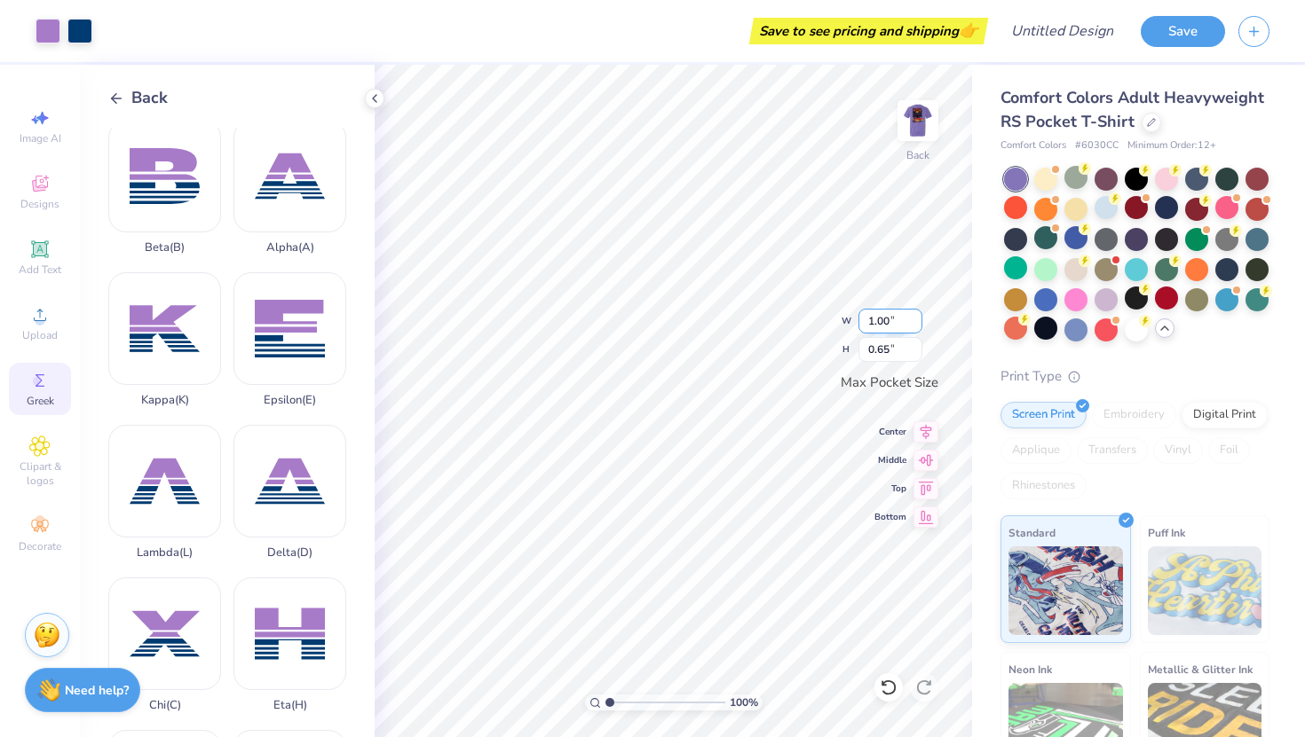
type input "1.58"
type input "1.03"
type input "1.00"
type input "0.79"
type input "1.18"
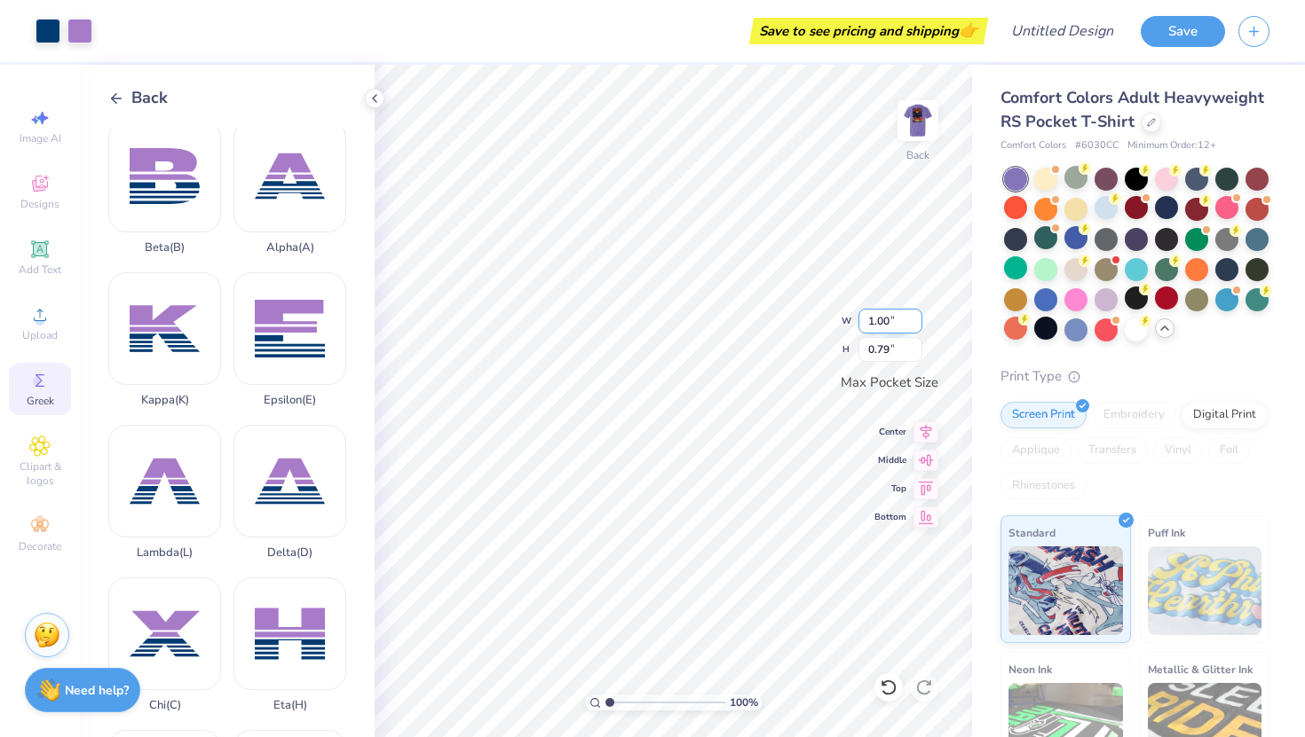
type input "0.94"
type input "1.58"
type input "1.03"
type input "1.44"
type input "0.94"
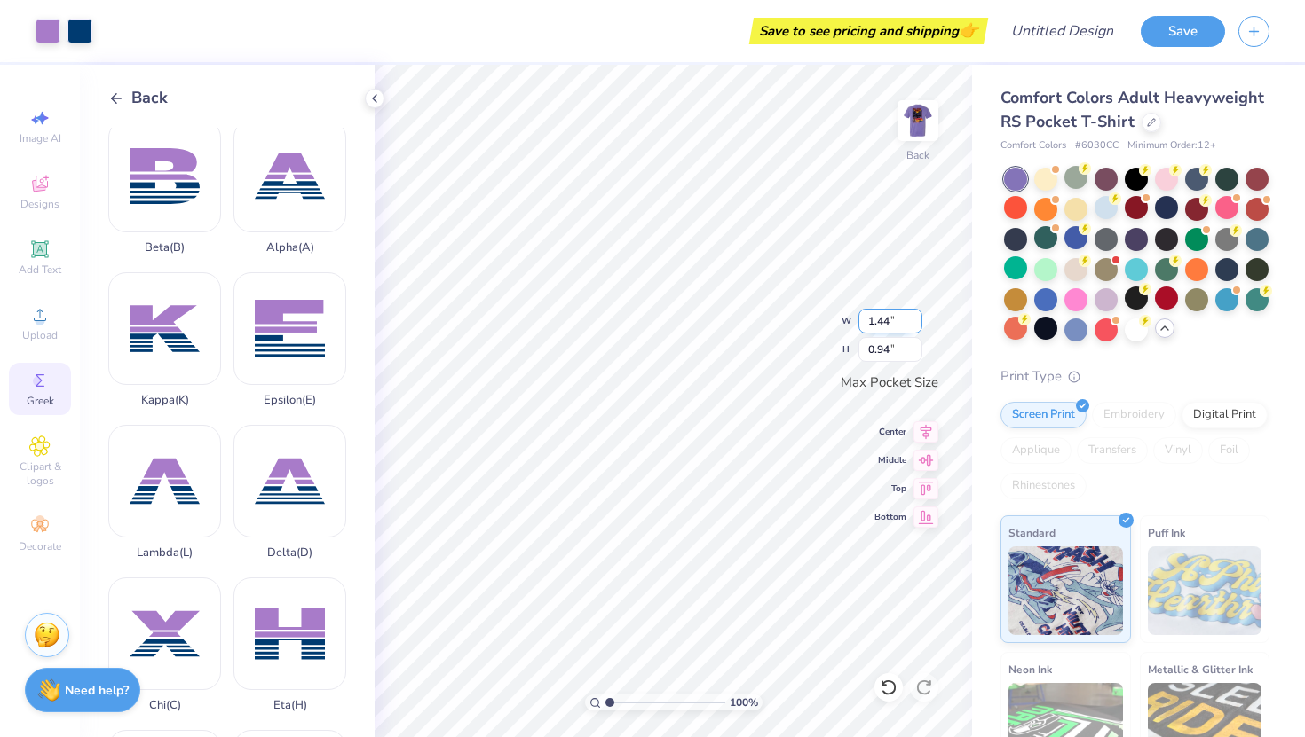
type input "1.00"
type input "0.65"
type input "1.80"
type input "1.18"
type input "1.24"
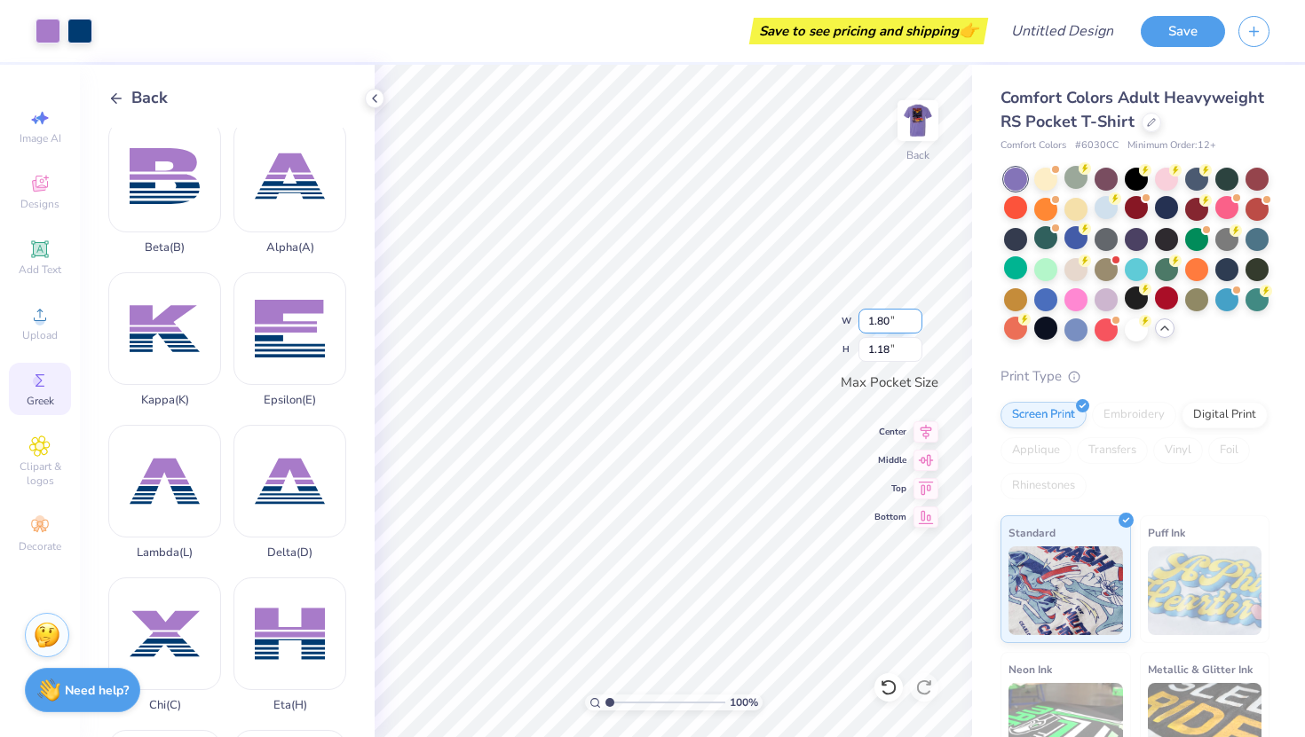
type input "0.81"
type input "1.18"
type input "0.94"
type input "1.24"
type input "0.81"
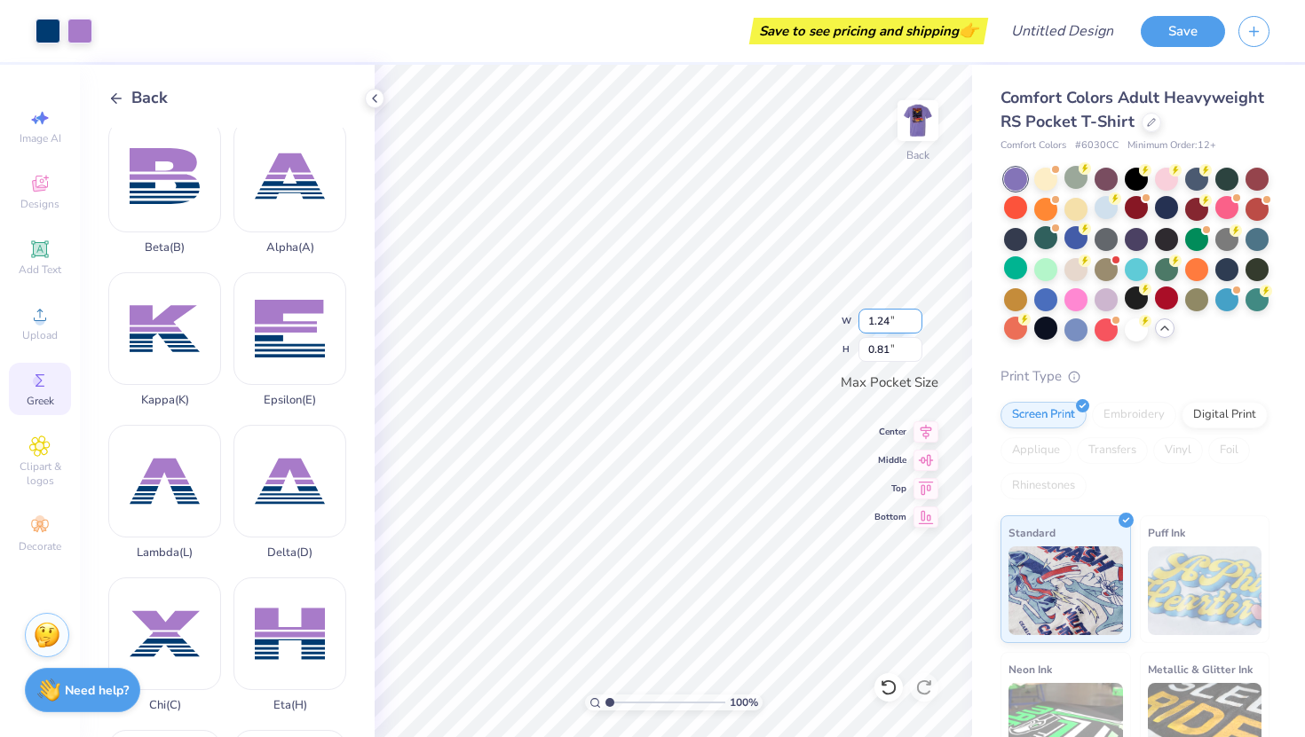
type input "1.18"
type input "0.94"
type input "1.24"
type input "0.81"
click at [890, 322] on input "1.24" at bounding box center [890, 321] width 64 height 25
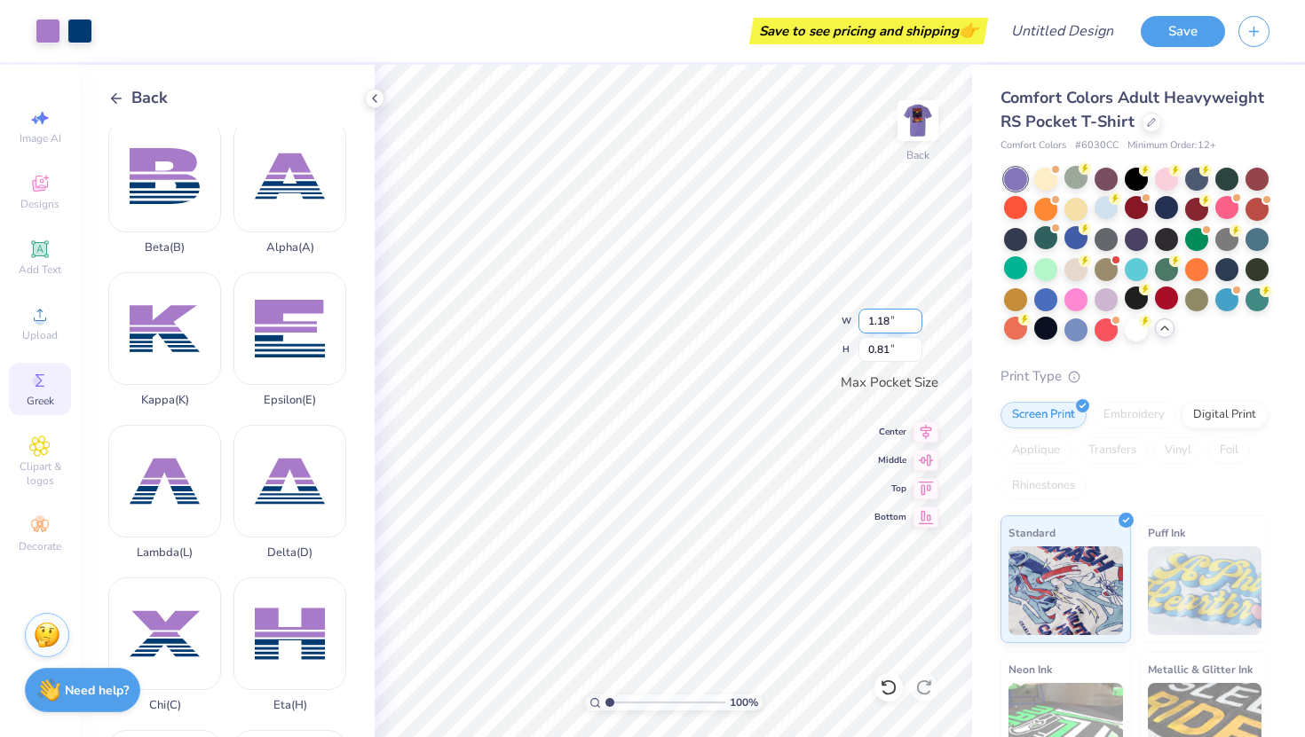
type input "1.18"
type input "0.77"
click at [887, 346] on input "0.77" at bounding box center [890, 349] width 64 height 25
type input ".94"
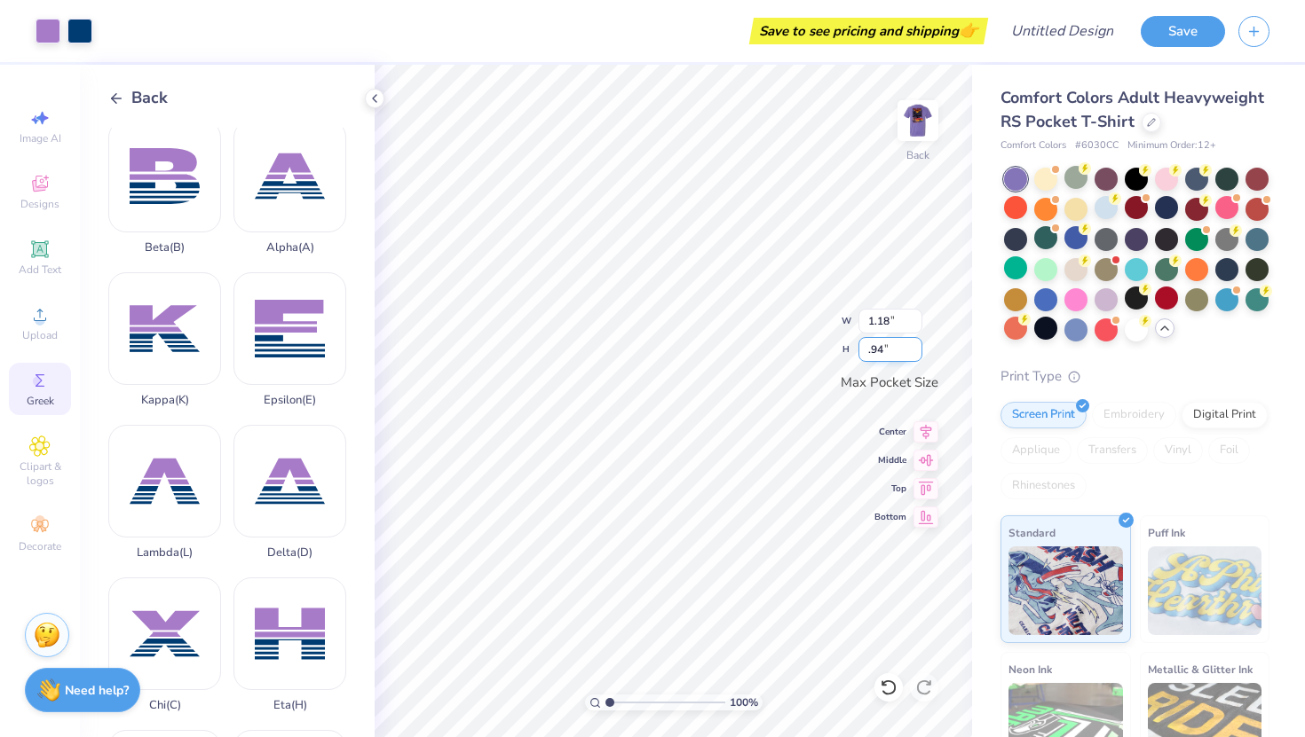
type input "1.44"
type input "0.94"
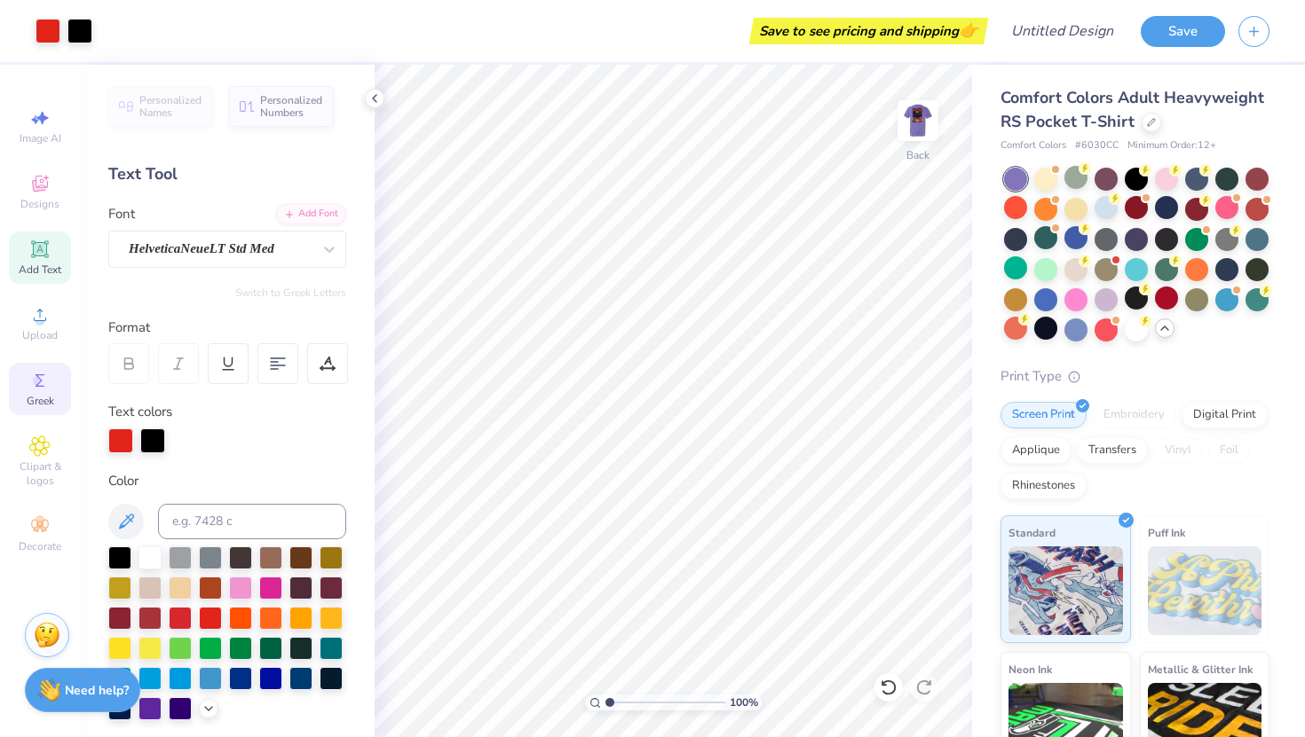
click at [54, 390] on div "Greek" at bounding box center [40, 389] width 62 height 52
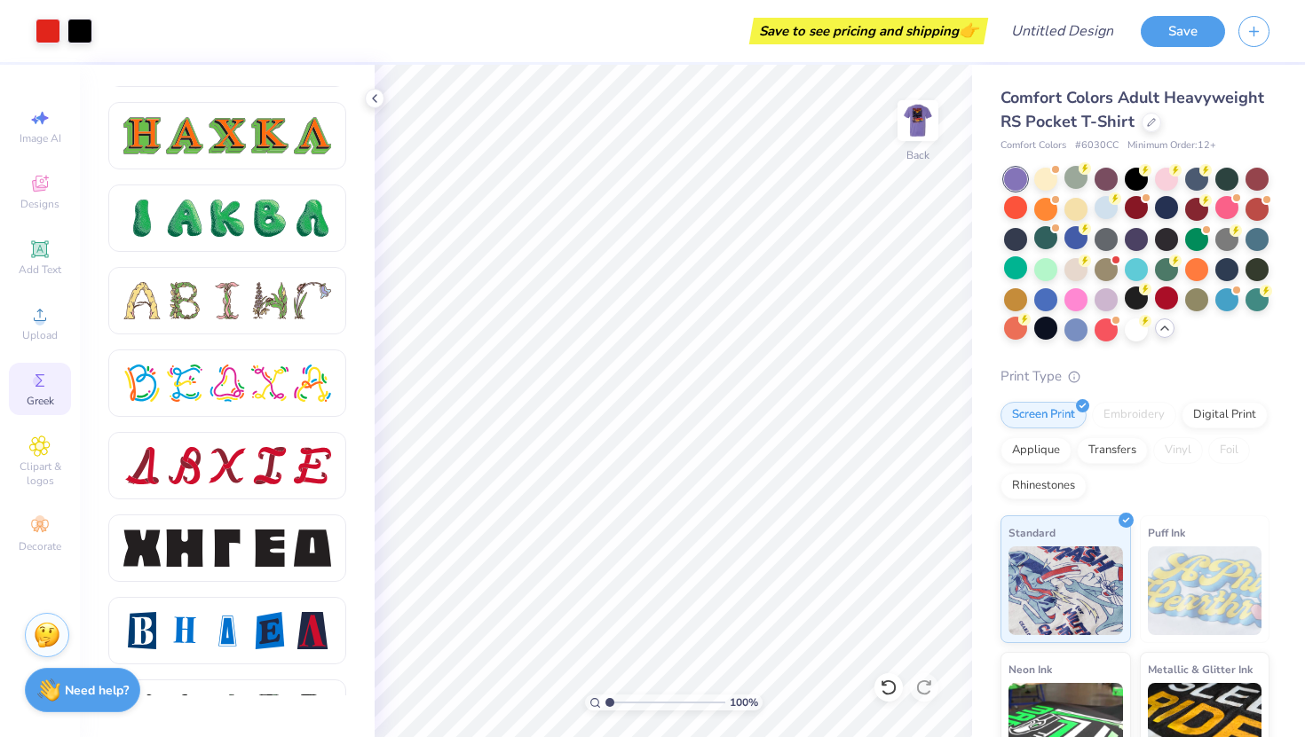
scroll to position [1966, 0]
click at [359, 469] on div at bounding box center [241, 391] width 266 height 610
click at [216, 557] on div at bounding box center [227, 547] width 37 height 37
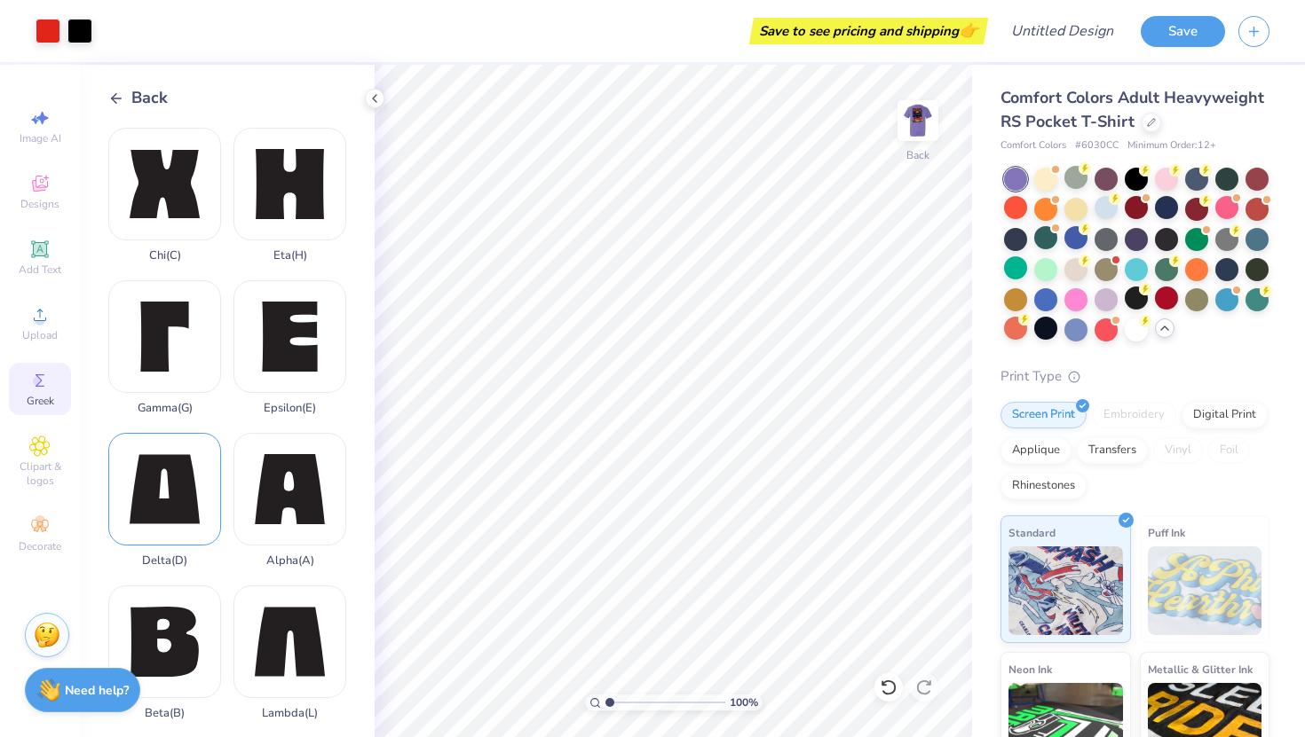
click at [183, 495] on div "Delta ( D )" at bounding box center [164, 500] width 113 height 135
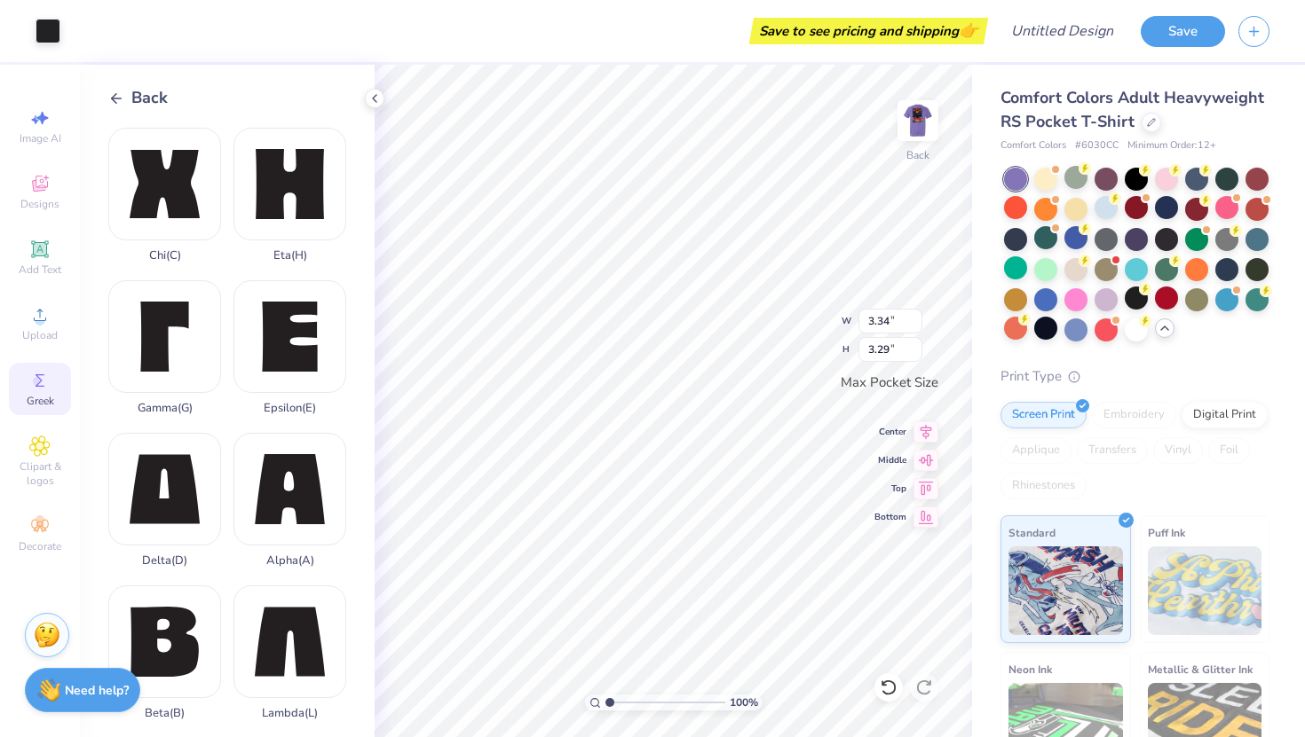
type input "1.31"
type input "1.29"
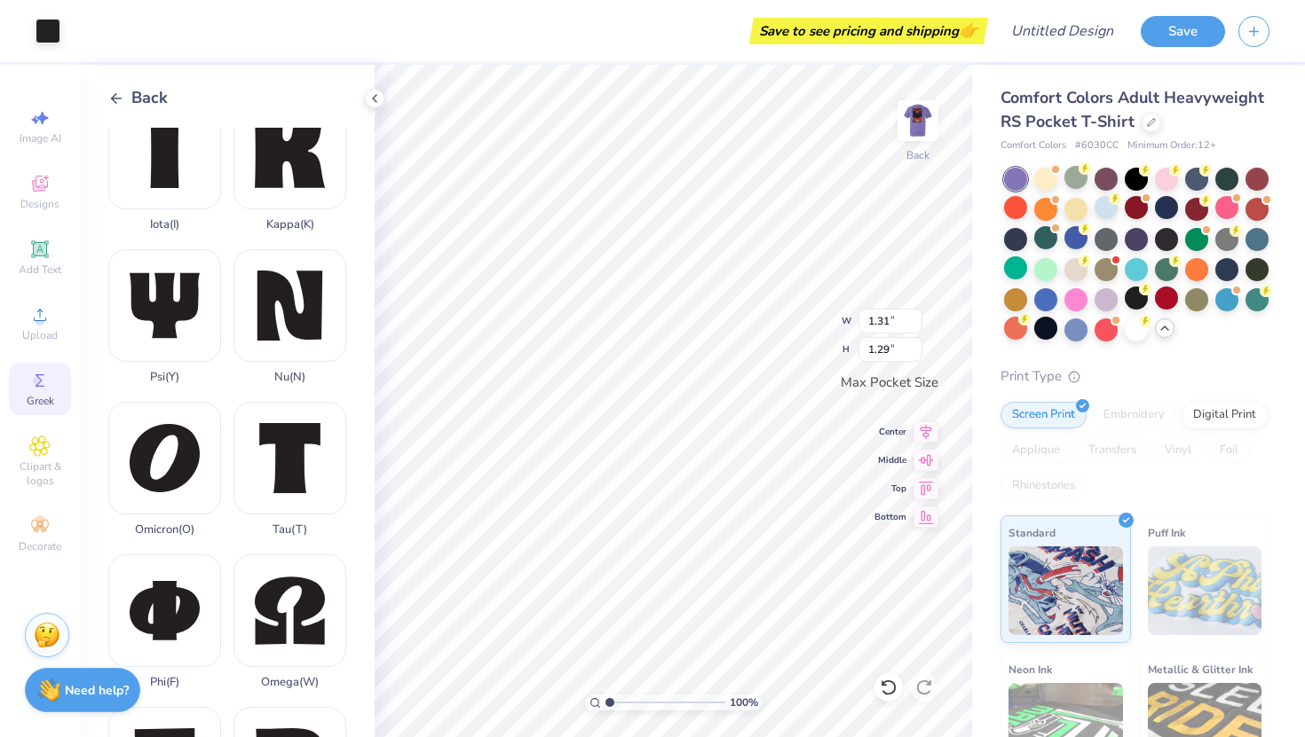
scroll to position [663, 0]
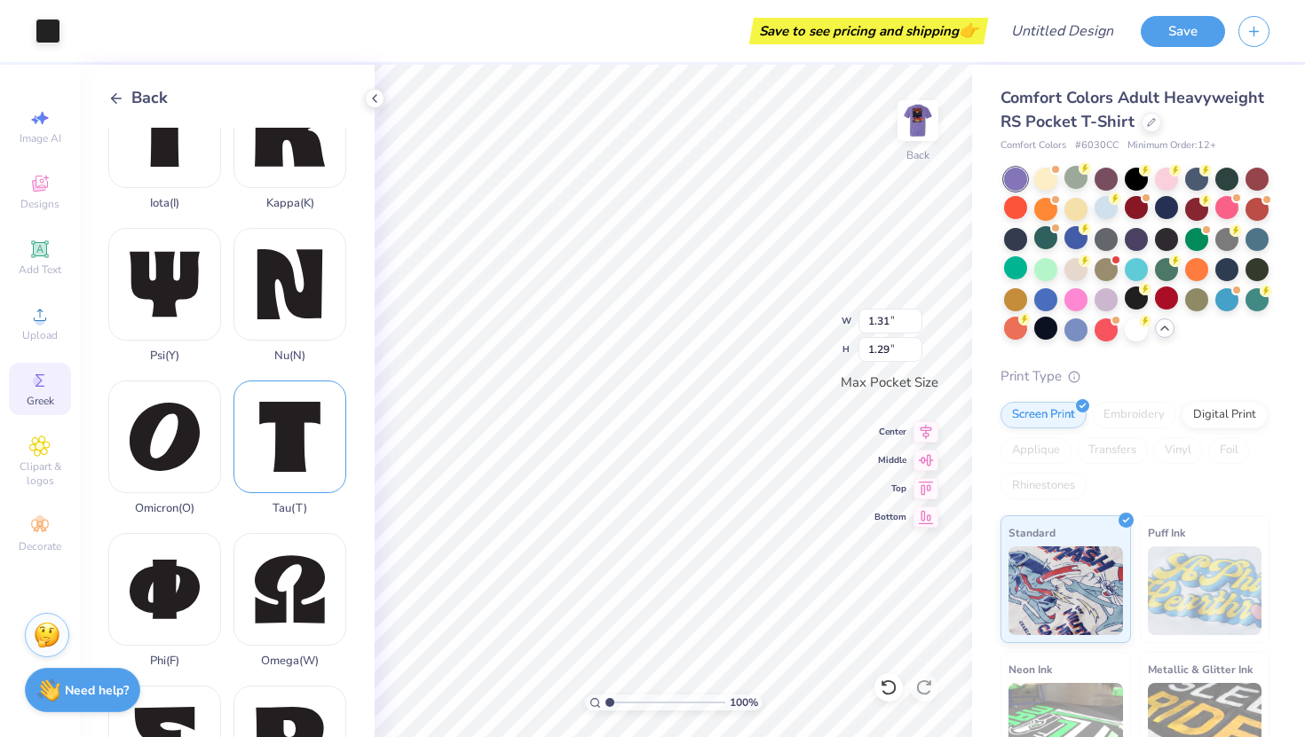
click at [300, 421] on div "Tau ( T )" at bounding box center [289, 448] width 113 height 135
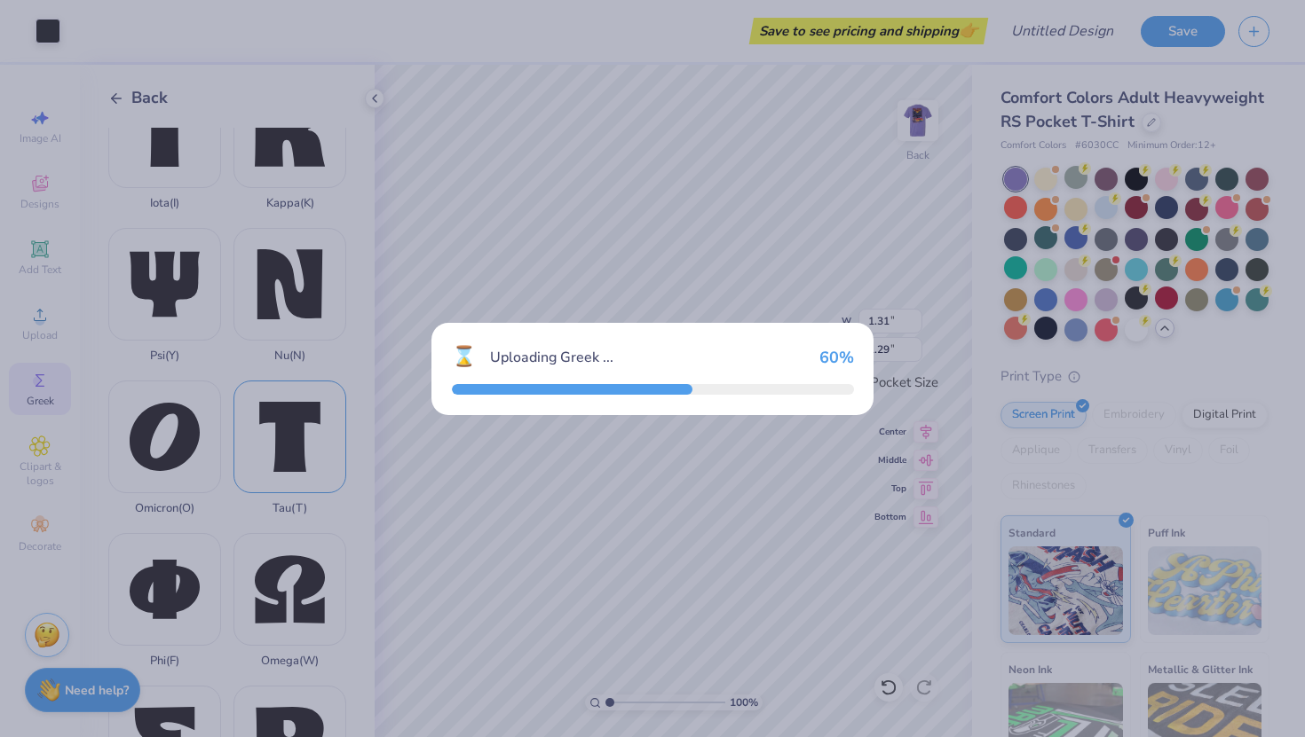
type input "2.86"
type input "3.29"
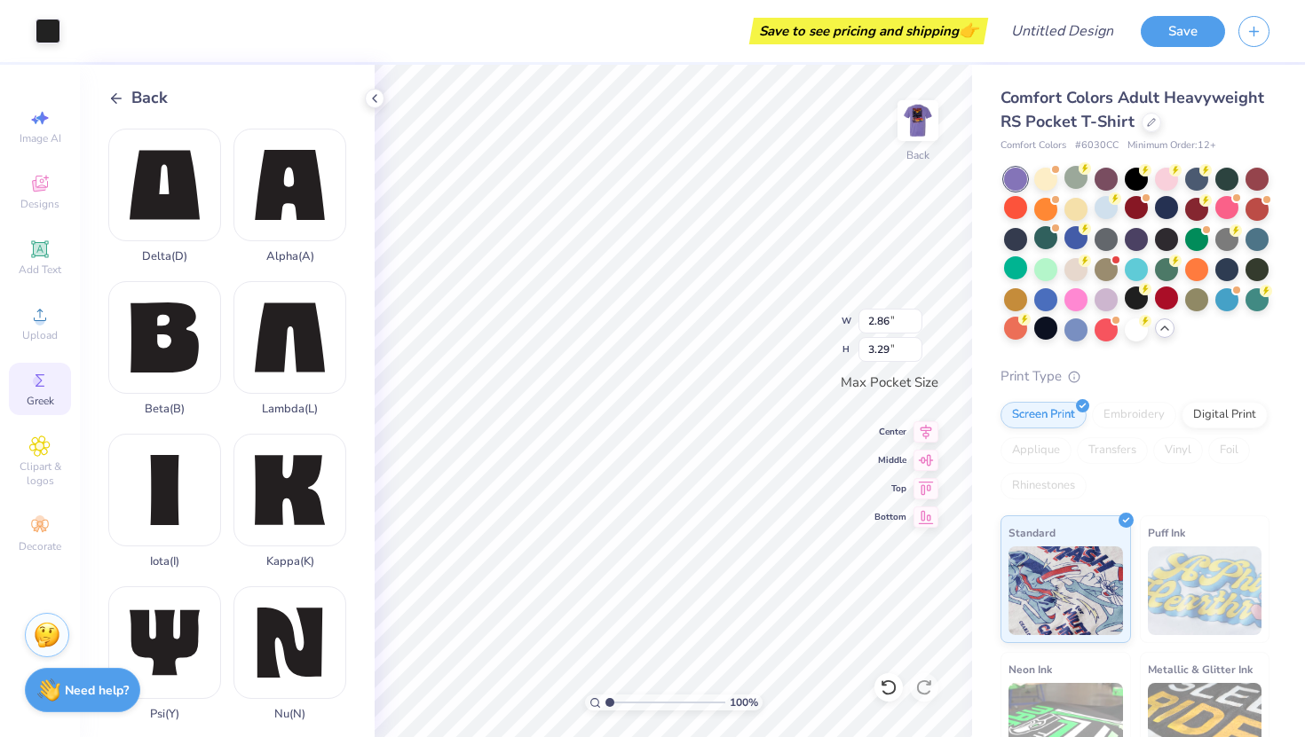
scroll to position [285, 0]
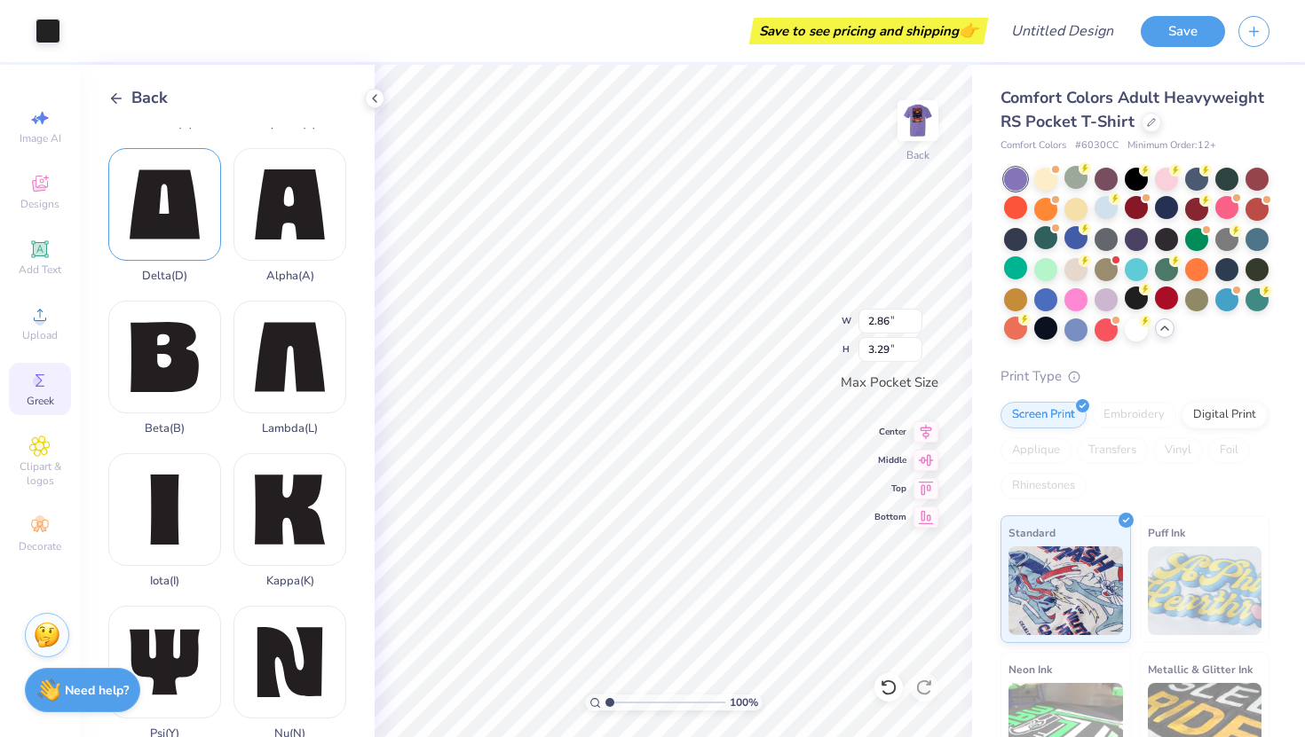
click at [154, 197] on div "Delta ( D )" at bounding box center [164, 215] width 113 height 135
type input "1.50"
type input "1.48"
type input "2.86"
type input "3.29"
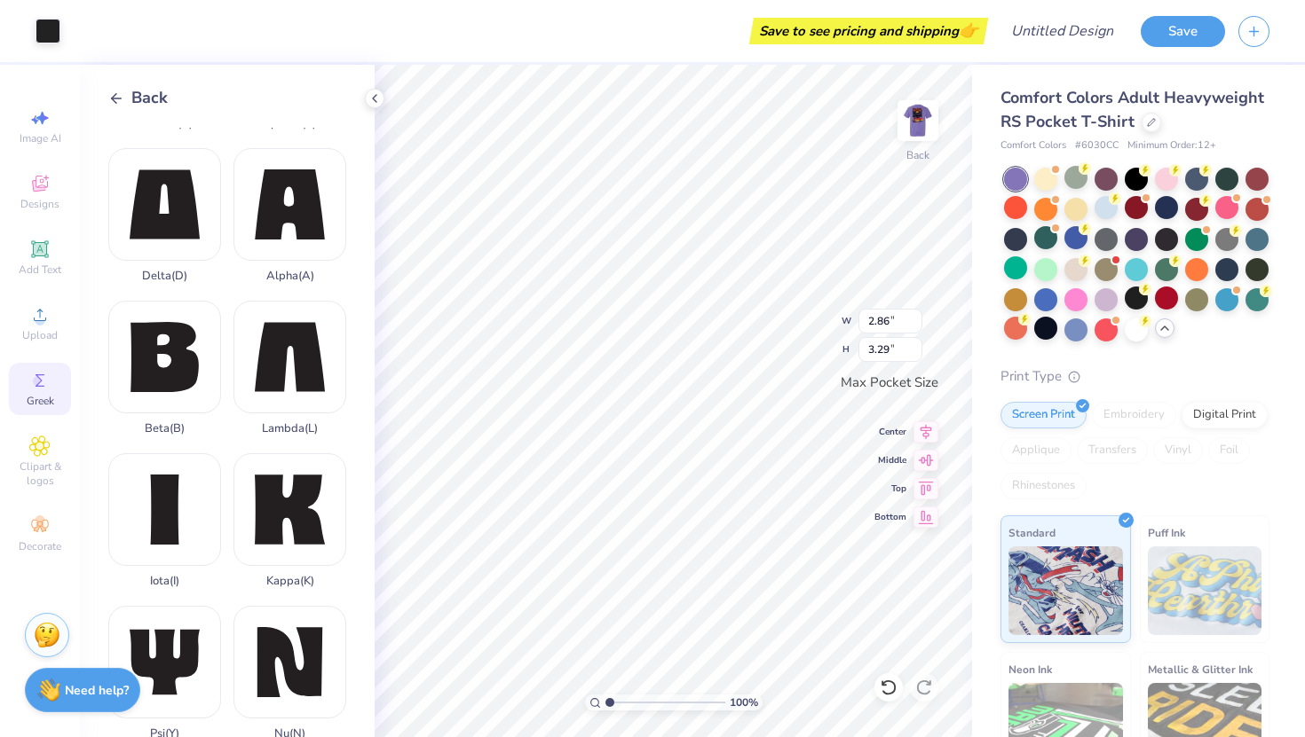
type input "1.59"
type input "1.82"
type input "1.50"
type input "1.48"
type input "1.59"
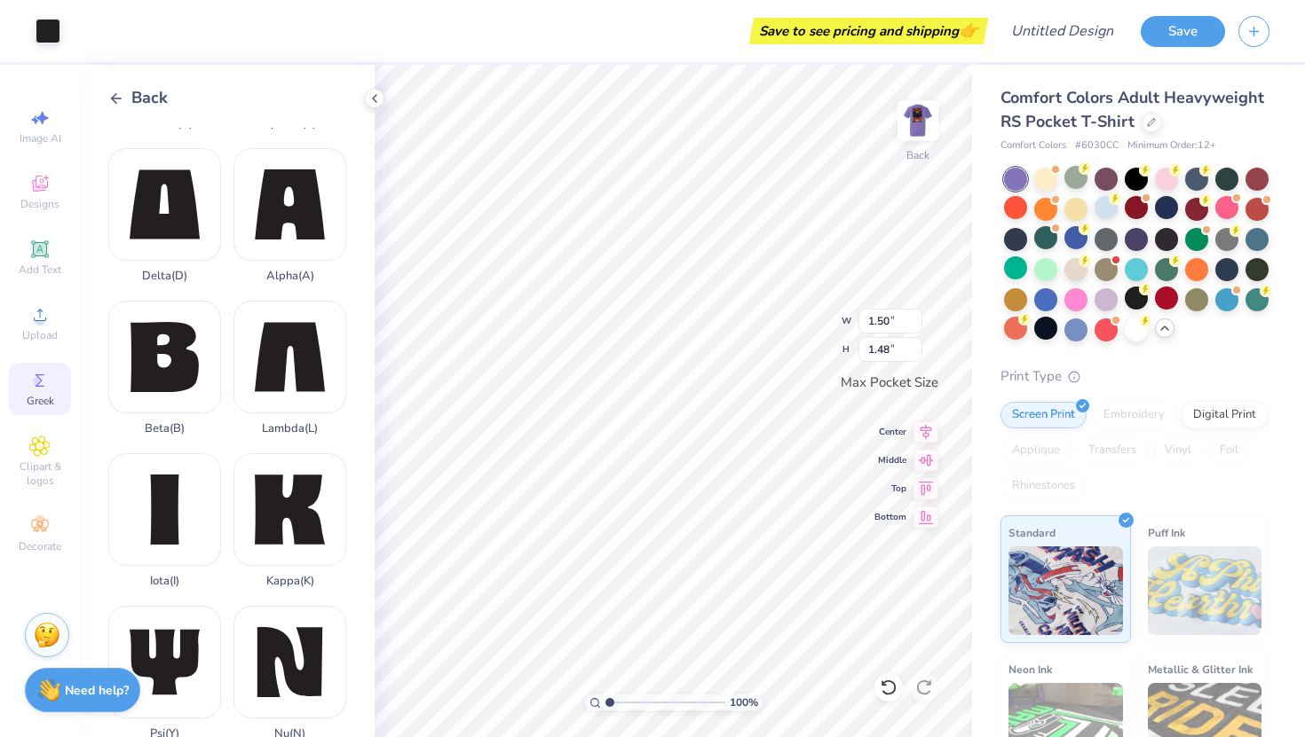
type input "1.82"
type input "1.50"
type input "1.48"
type input "1.59"
type input "1.82"
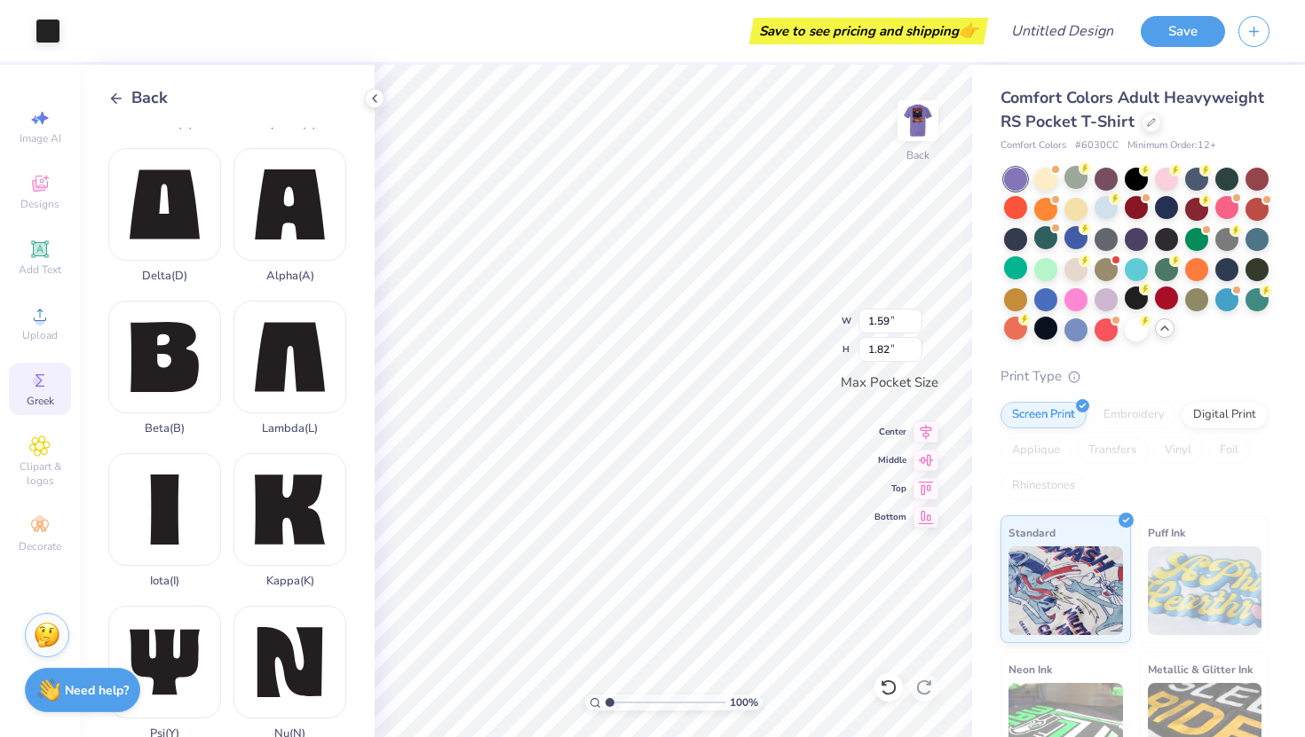
type input "1.50"
type input "1.48"
type input "1.59"
type input "1.82"
type input "1.50"
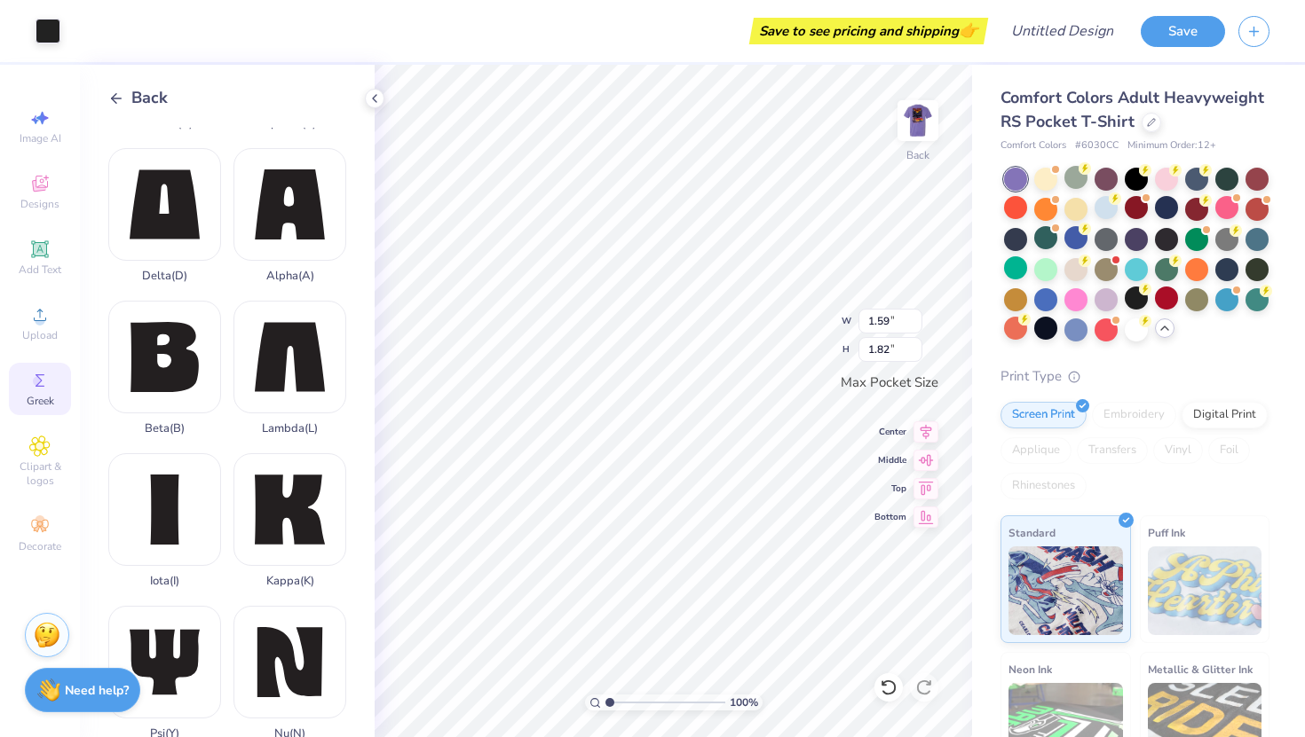
type input "1.48"
type input "1.29"
type input "1.27"
type input "1.59"
type input "1.82"
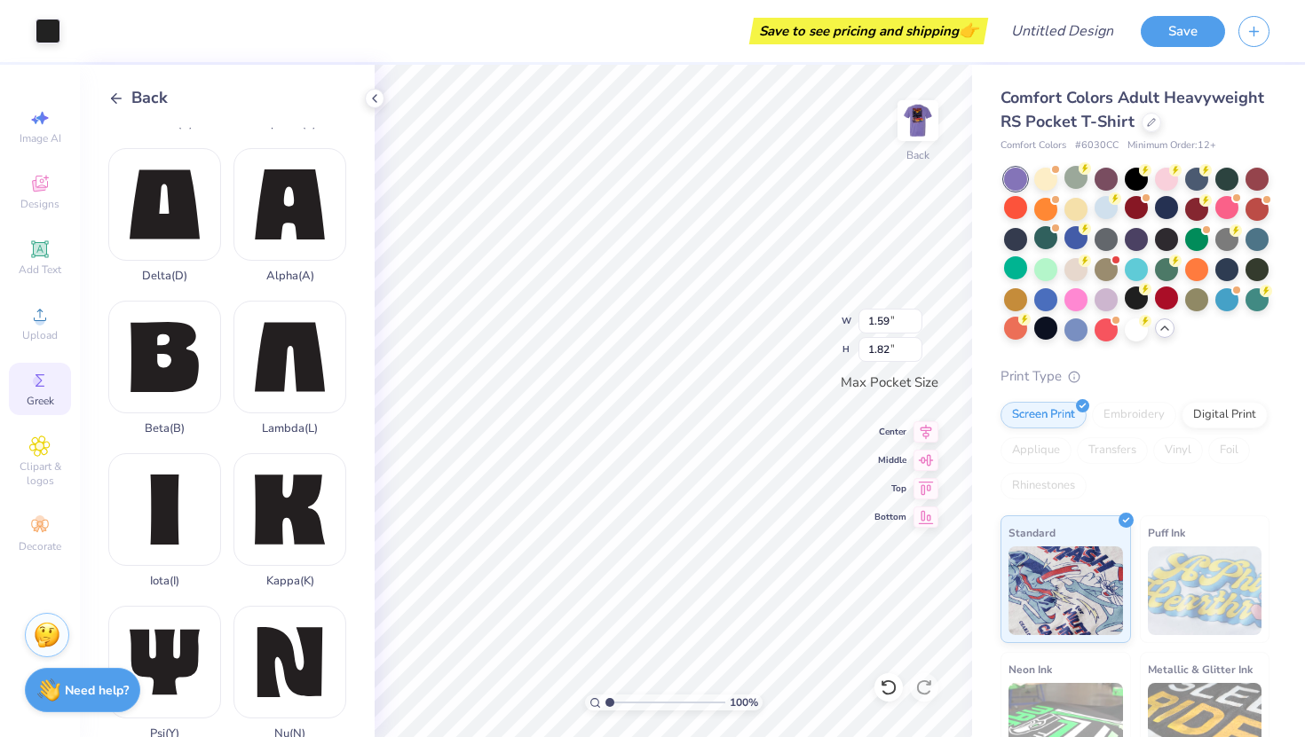
type input "1.05"
type input "1.21"
type input "1.31"
type input "1.29"
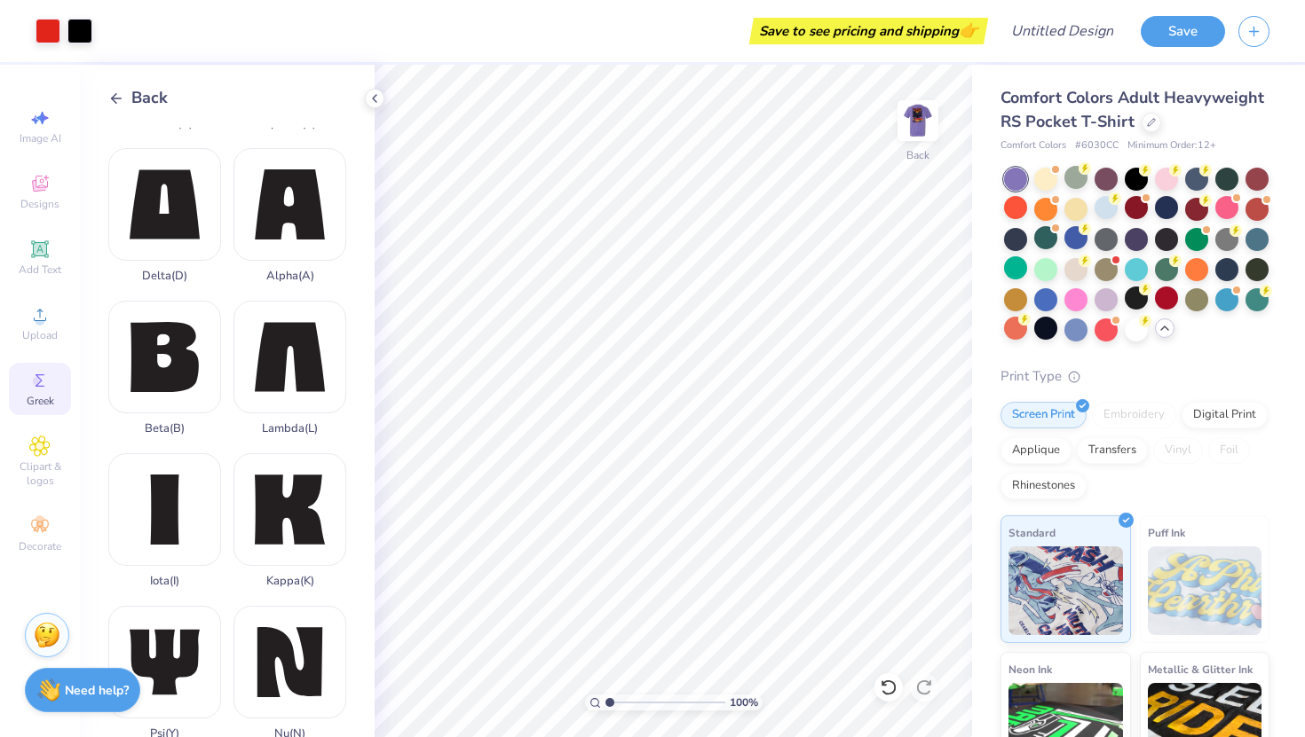
click at [109, 102] on icon at bounding box center [116, 99] width 16 height 16
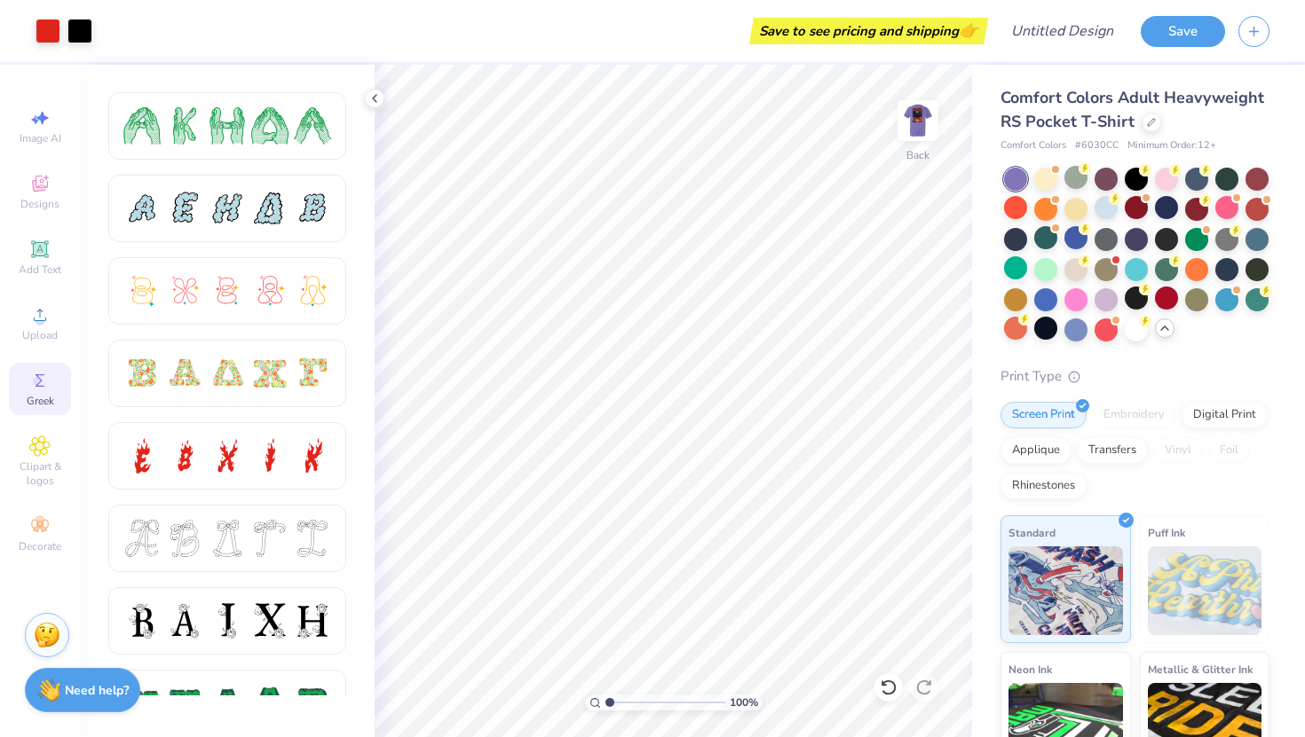
scroll to position [331, 0]
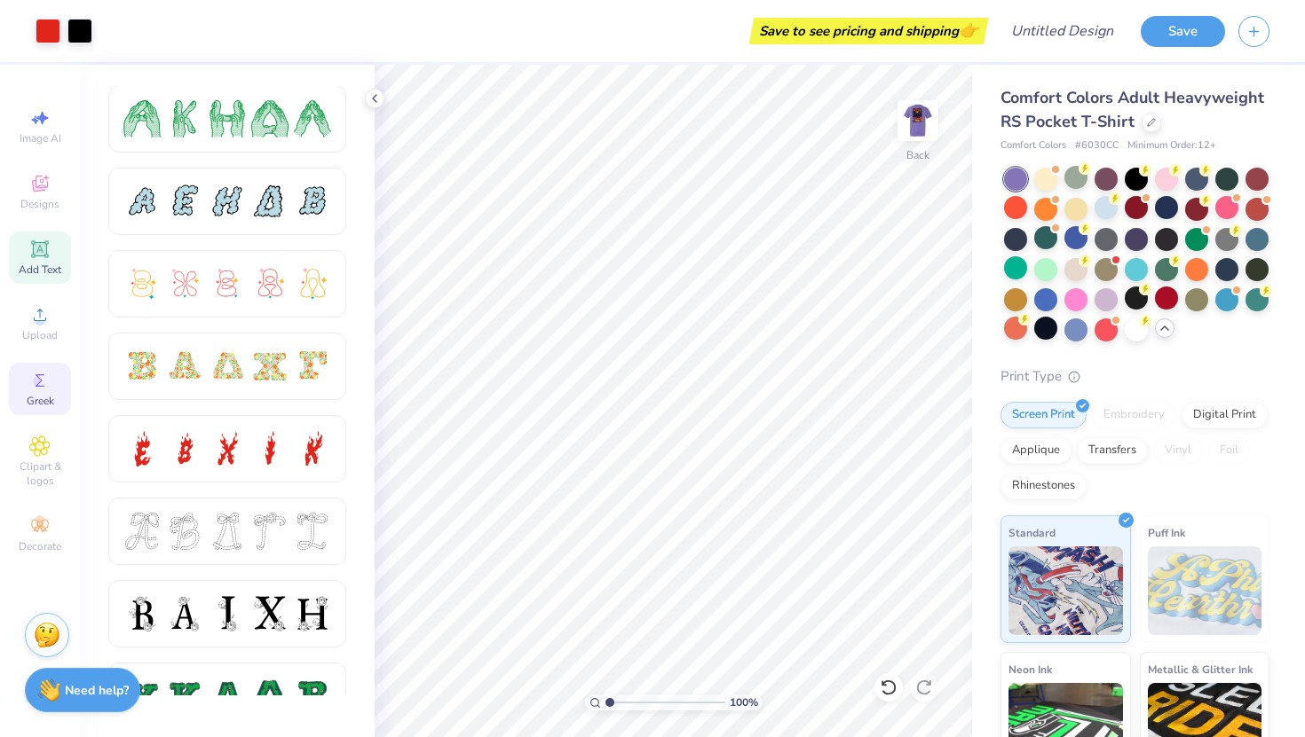
click at [50, 243] on icon at bounding box center [39, 249] width 21 height 21
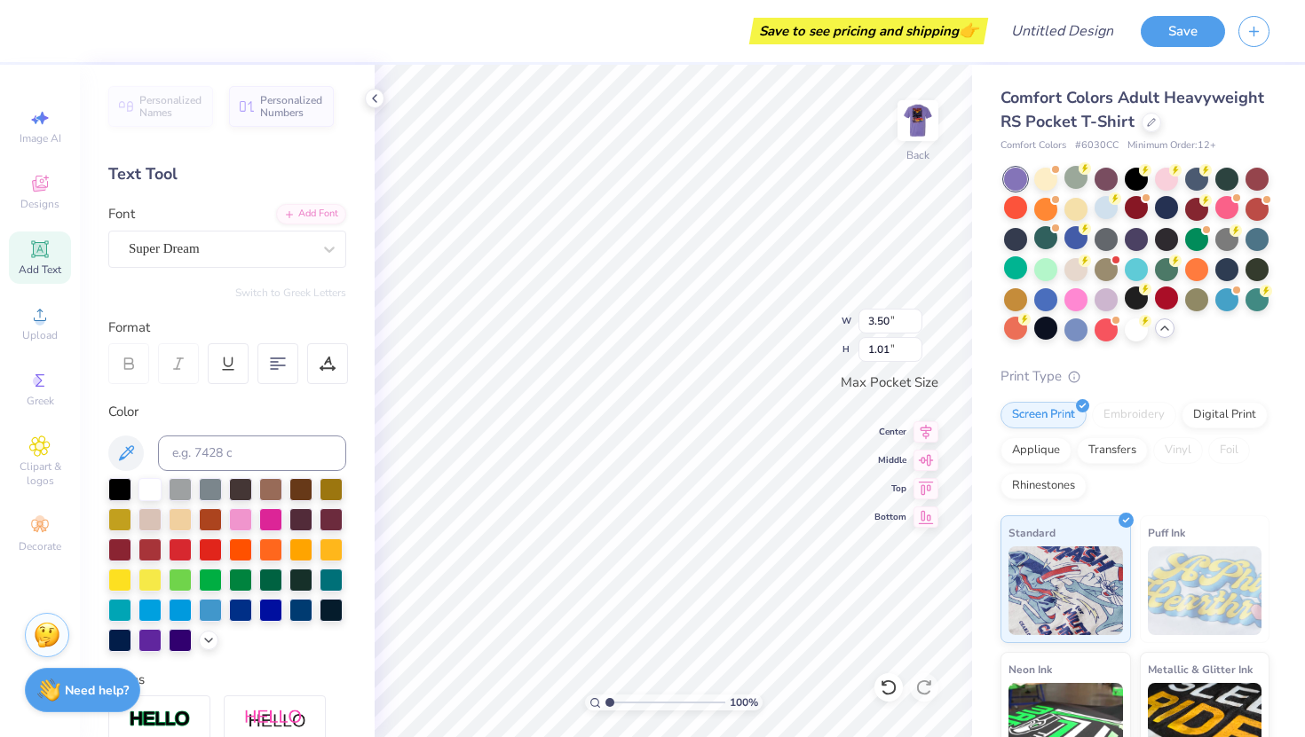
scroll to position [0, 0]
type textarea "Delt"
click at [306, 241] on div "Super Dream" at bounding box center [220, 249] width 186 height 28
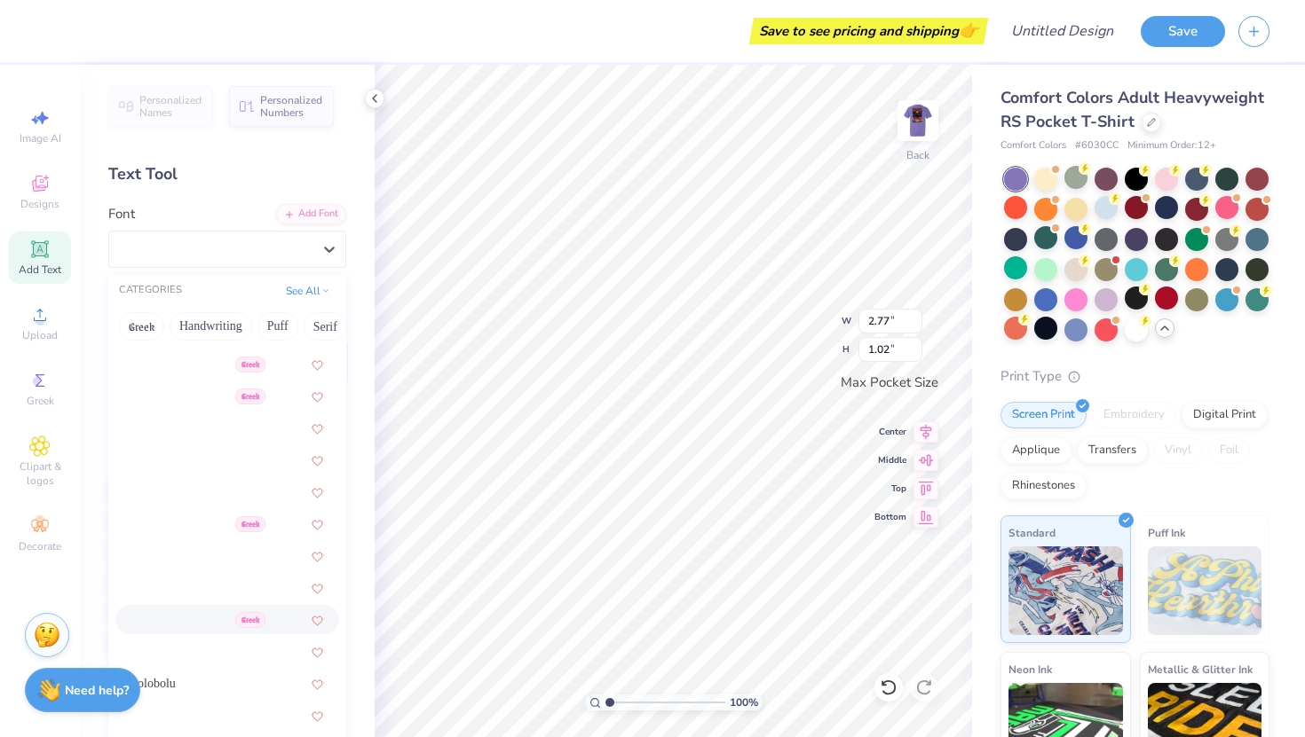
scroll to position [856, 0]
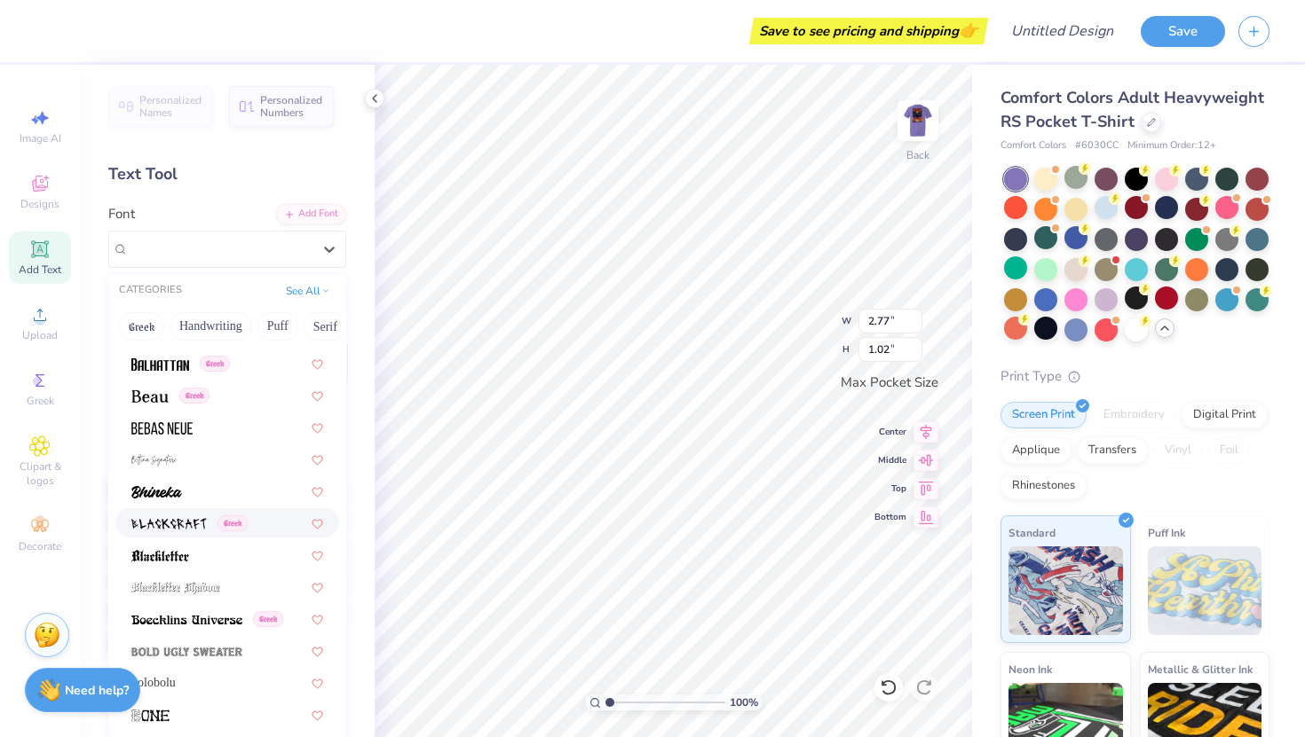
click at [185, 524] on img at bounding box center [168, 524] width 75 height 12
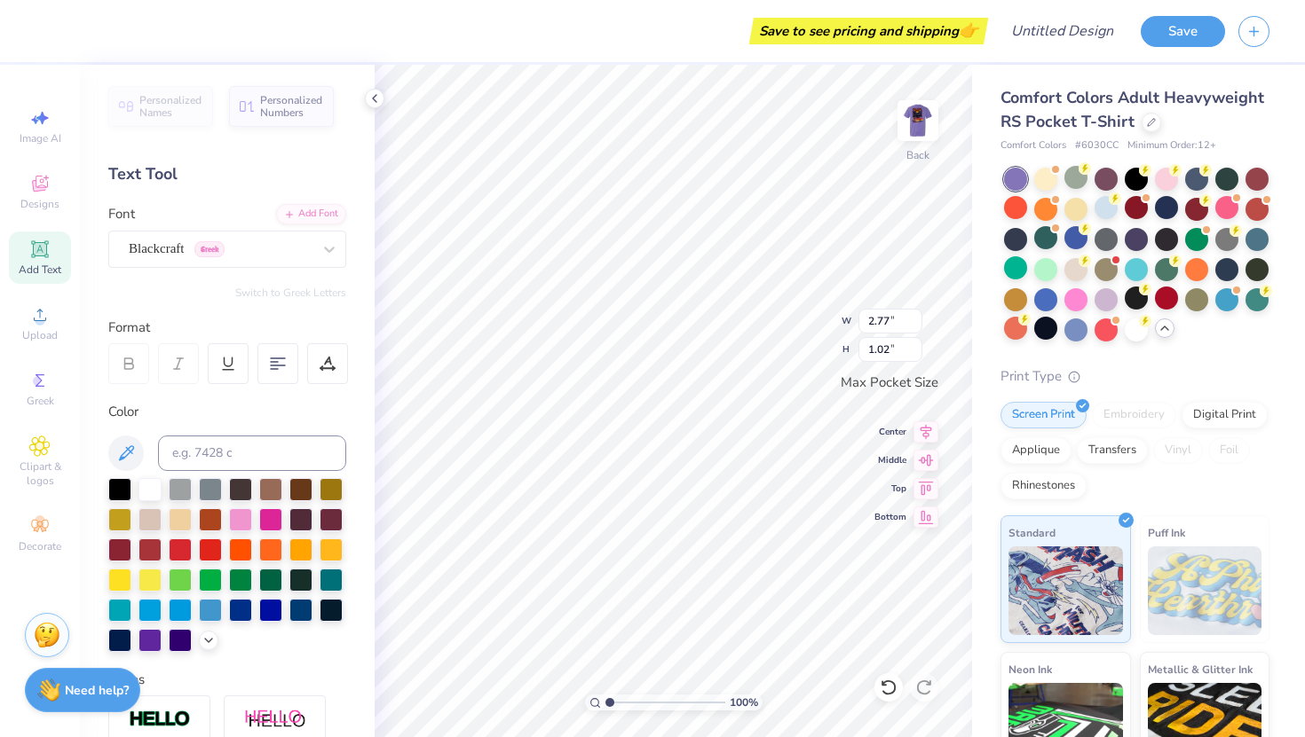
type input "2.93"
type input "1.13"
type input "3.17"
type input "1.23"
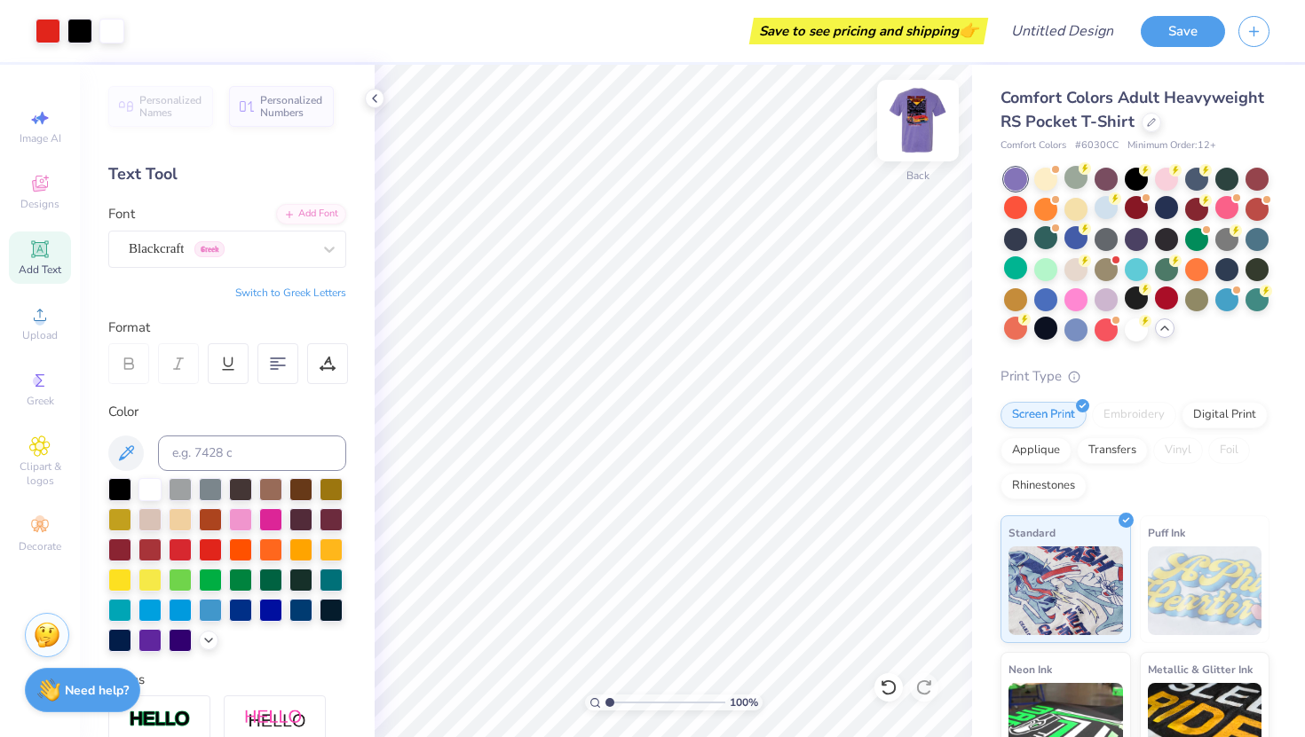
click at [919, 130] on img at bounding box center [917, 120] width 71 height 71
click at [1076, 245] on div at bounding box center [1075, 237] width 23 height 23
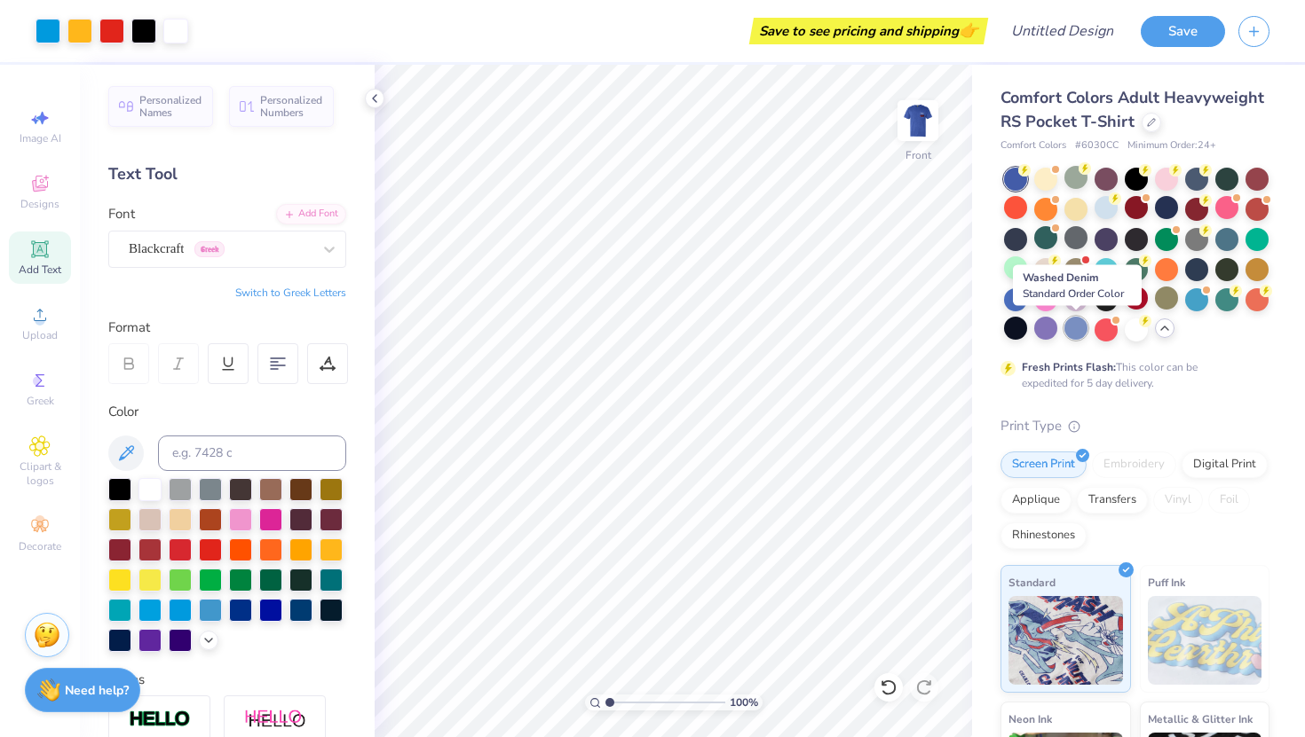
click at [1076, 328] on div at bounding box center [1075, 328] width 23 height 23
